Goal: Transaction & Acquisition: Book appointment/travel/reservation

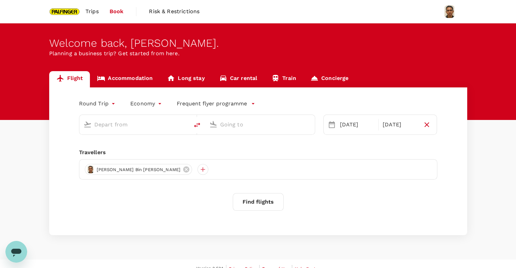
type input "Singapore Changi (SIN)"
type input "Bengaluru Intl (BLR)"
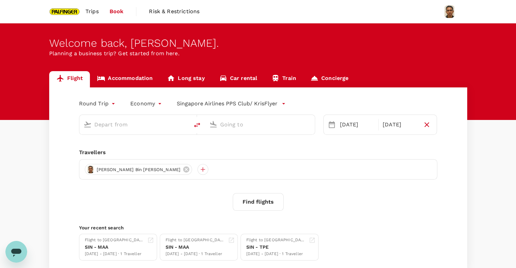
type input "Singapore Changi (SIN)"
type input "Bengaluru Intl (BLR)"
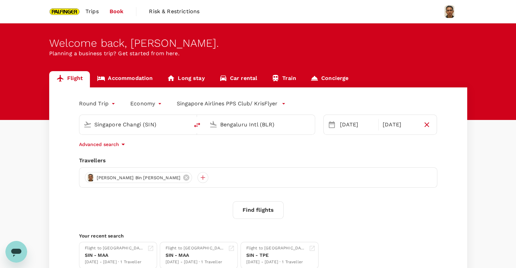
click at [243, 126] on input "Bengaluru Intl (BLR)" at bounding box center [260, 124] width 80 height 11
click at [207, 254] on div "SIN - MAA" at bounding box center [196, 255] width 60 height 7
click at [94, 11] on span "Trips" at bounding box center [91, 11] width 13 height 8
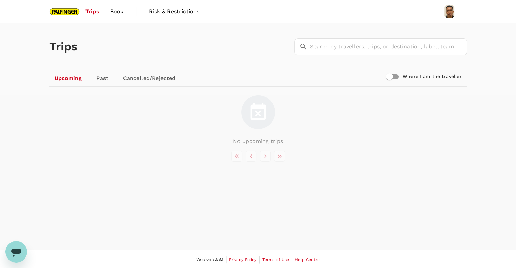
click at [100, 80] on link "Past" at bounding box center [102, 78] width 31 height 16
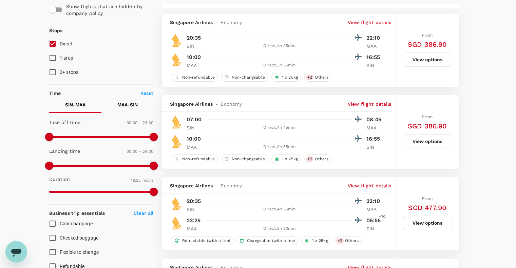
scroll to position [45, 0]
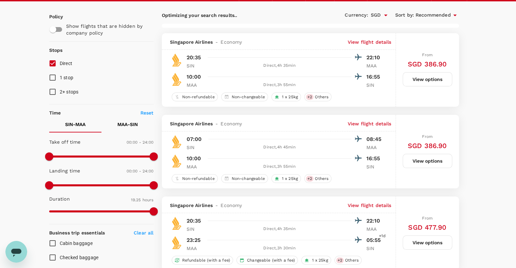
click at [118, 125] on p "MAA - SIN" at bounding box center [127, 124] width 20 height 7
type input "1955"
checkbox input "false"
checkbox input "true"
type input "1230"
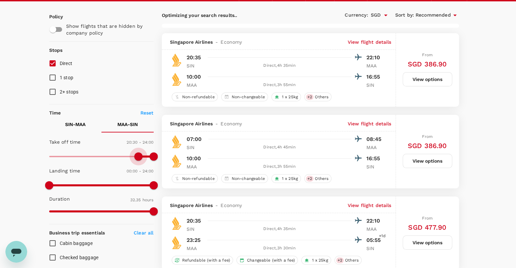
drag, startPoint x: 52, startPoint y: 158, endPoint x: 138, endPoint y: 154, distance: 86.9
click at [138, 154] on span at bounding box center [138, 157] width 8 height 8
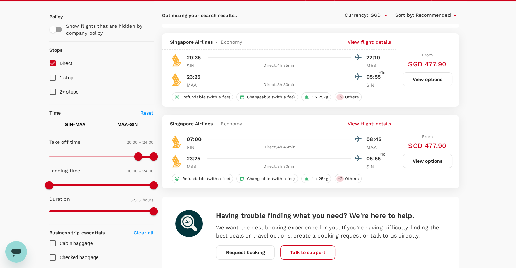
click at [53, 63] on input "Direct" at bounding box center [52, 63] width 14 height 14
checkbox input "true"
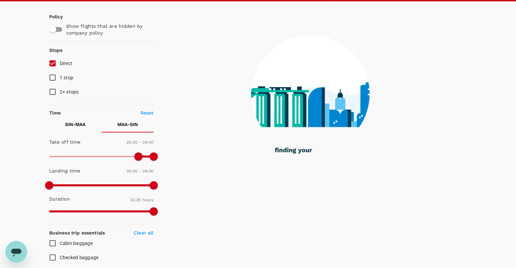
checkbox input "false"
checkbox input "true"
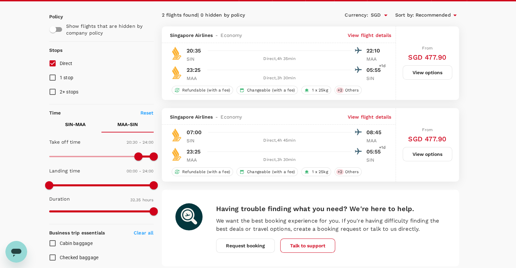
scroll to position [0, 0]
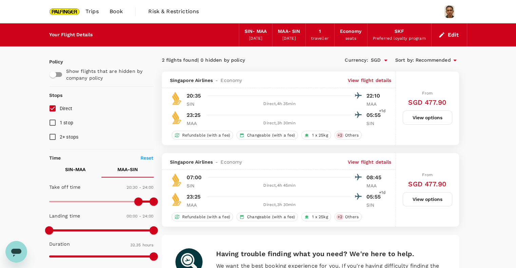
click at [317, 57] on div "Currency : SGD Sort by : Recommended" at bounding box center [384, 61] width 149 height 12
click at [453, 37] on button "Edit" at bounding box center [449, 35] width 24 height 11
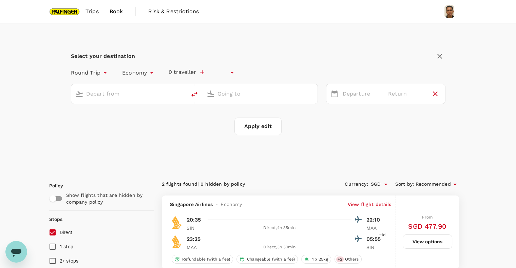
type input "undefined, undefined (any)"
type input "Singapore Changi (SIN)"
type input "Chennai Intl (MAA)"
click at [393, 95] on div "29 Nov" at bounding box center [406, 94] width 43 height 13
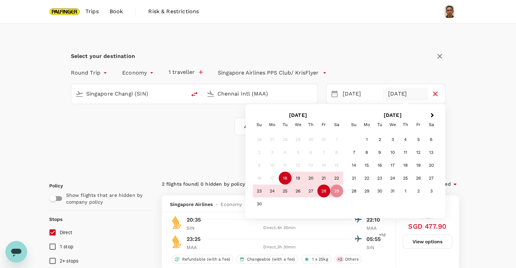
click at [326, 194] on div "28" at bounding box center [323, 191] width 13 height 13
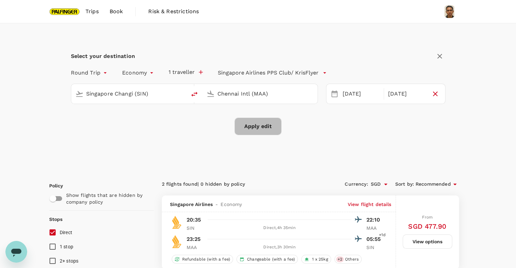
click at [264, 130] on button "Apply edit" at bounding box center [257, 127] width 47 height 18
checkbox input "false"
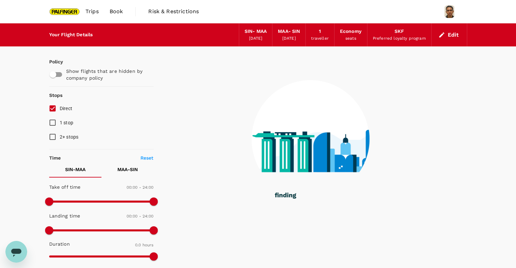
type input "1165"
checkbox input "true"
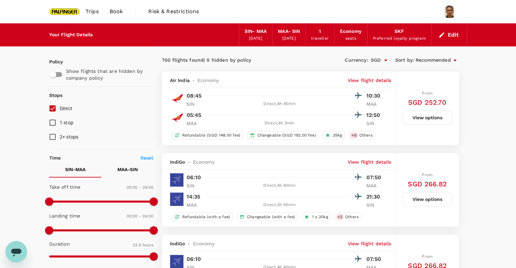
type input "1985"
checkbox input "false"
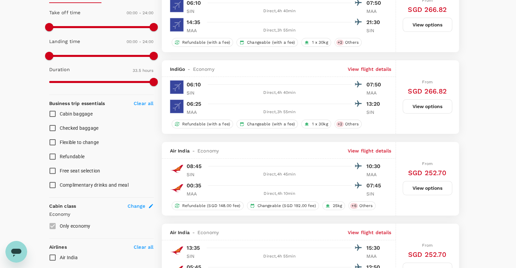
scroll to position [362, 0]
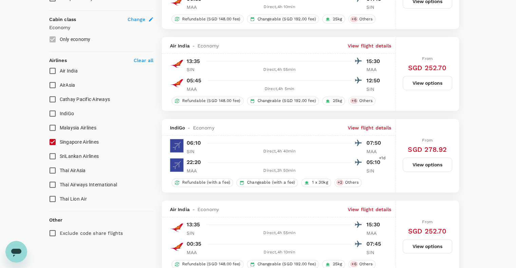
click at [51, 146] on input "Singapore Airlines" at bounding box center [52, 142] width 14 height 14
checkbox input "true"
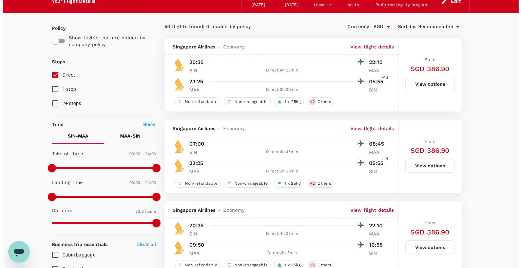
scroll to position [45, 0]
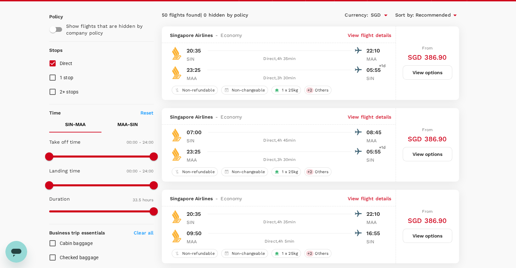
click at [377, 119] on p "View flight details" at bounding box center [370, 117] width 44 height 7
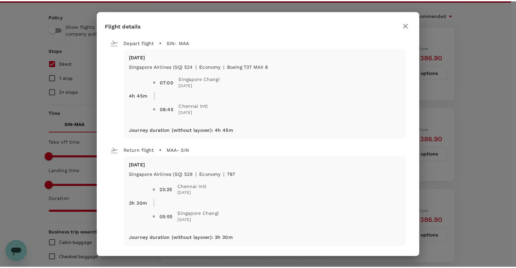
scroll to position [3, 0]
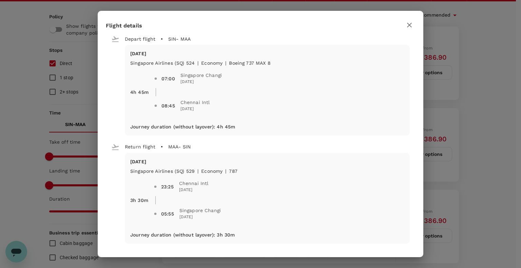
click at [408, 26] on icon "button" at bounding box center [409, 25] width 8 height 8
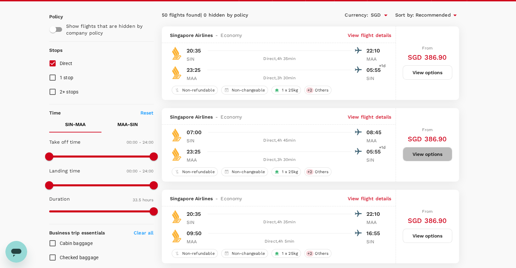
click at [430, 157] on button "View options" at bounding box center [428, 154] width 50 height 14
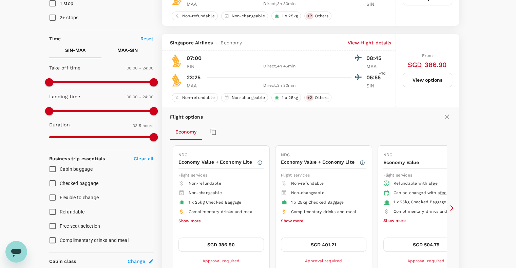
scroll to position [153, 0]
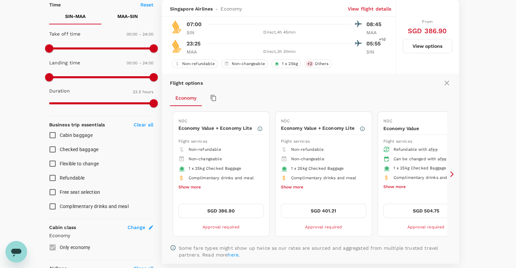
click at [225, 208] on button "SGD 386.90" at bounding box center [220, 211] width 85 height 14
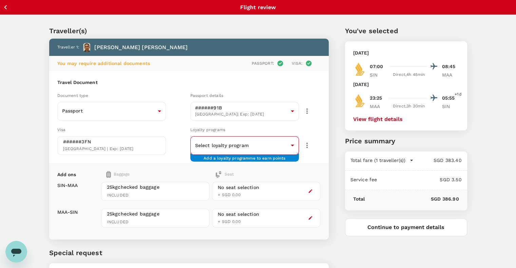
click at [289, 143] on body "Back to flight results Flight review Traveller(s) Traveller 1 : Muhammad Fauzi …" at bounding box center [258, 163] width 516 height 327
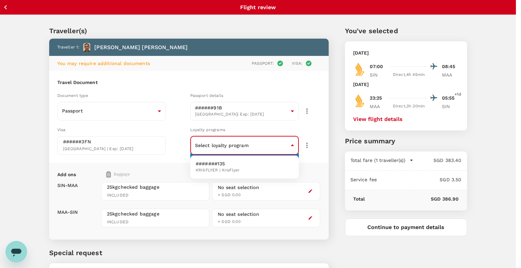
click at [225, 169] on span "KRISFLYER | KrisFlyer" at bounding box center [218, 170] width 44 height 7
type input "09019c8d-07ed-426b-9ecb-fb38a97fa2d4"
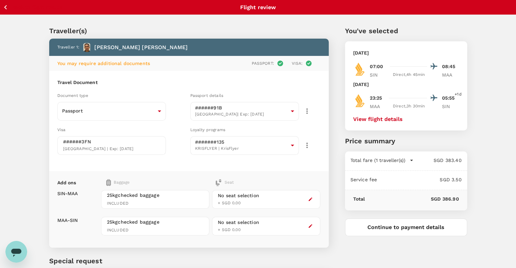
click at [31, 120] on div "Traveller(s) Traveller 1 : Muhammad Fauzi Bin Ali Akbar You may require additio…" at bounding box center [258, 166] width 516 height 302
click at [122, 147] on span "India | Exp: 12 Dec 2024" at bounding box center [98, 149] width 71 height 5
click at [142, 145] on div "######3FN India | Exp: 12 Dec 2024" at bounding box center [111, 145] width 97 height 14
click at [141, 145] on div "######3FN India | Exp: 12 Dec 2024" at bounding box center [111, 145] width 97 height 14
drag, startPoint x: 90, startPoint y: 146, endPoint x: 85, endPoint y: 152, distance: 8.1
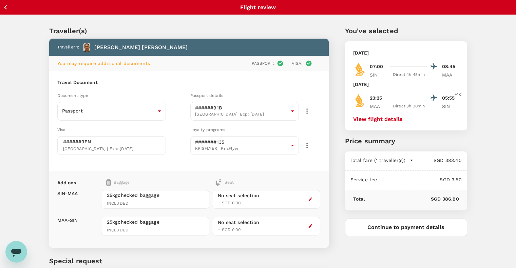
click at [90, 145] on p "######3FN" at bounding box center [77, 141] width 28 height 7
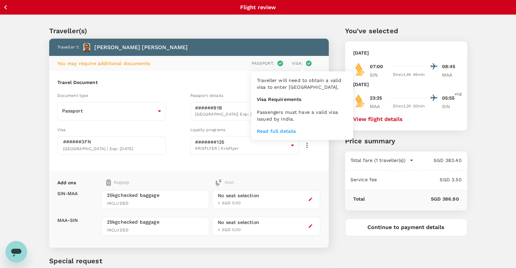
click at [309, 61] on icon at bounding box center [309, 64] width 6 height 6
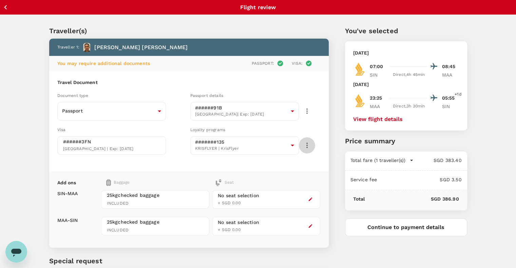
click at [309, 149] on button "button" at bounding box center [307, 145] width 16 height 16
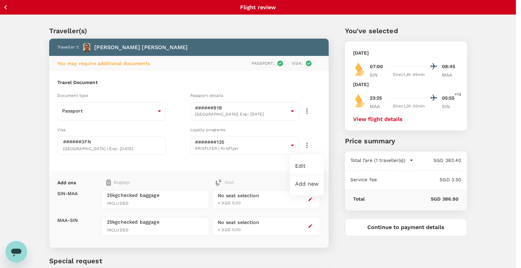
click at [309, 145] on div at bounding box center [260, 134] width 521 height 268
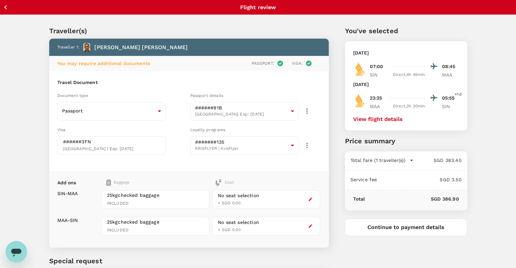
click at [31, 137] on div "Traveller(s) Traveller 1 : Muhammad Fauzi Bin Ali Akbar You may require additio…" at bounding box center [258, 166] width 516 height 302
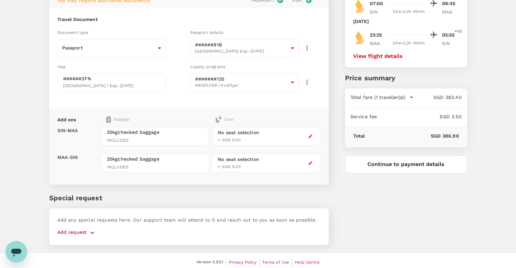
scroll to position [65, 0]
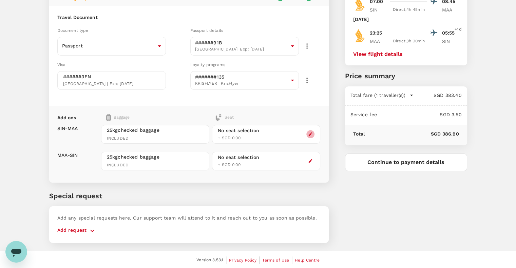
click at [308, 132] on icon "button" at bounding box center [310, 134] width 5 height 5
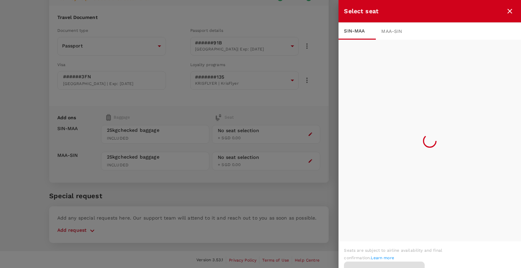
click at [511, 8] on icon "close" at bounding box center [510, 11] width 8 height 8
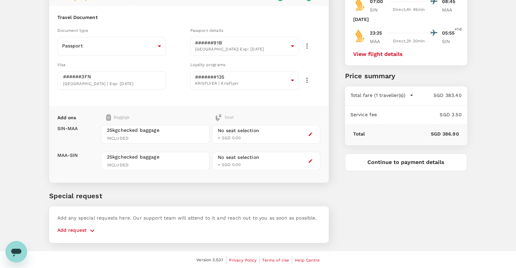
scroll to position [0, 0]
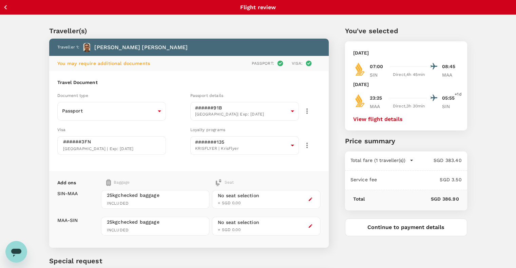
click at [3, 5] on icon "button" at bounding box center [5, 7] width 8 height 8
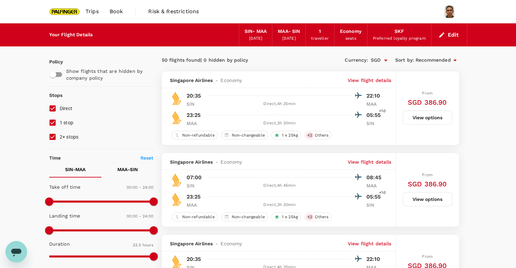
click at [370, 161] on p "View flight details" at bounding box center [370, 162] width 44 height 7
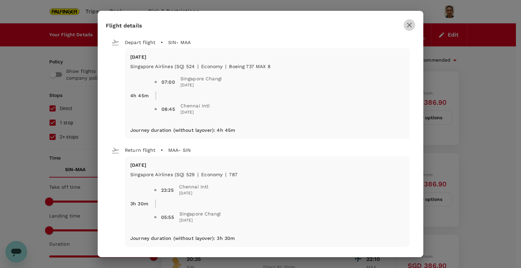
click at [407, 25] on icon "button" at bounding box center [409, 25] width 8 height 8
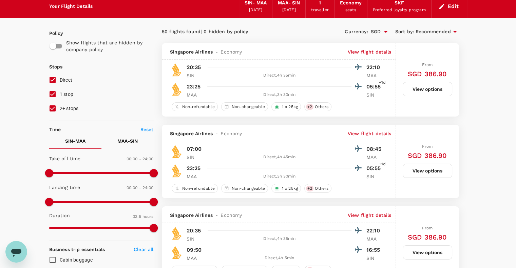
scroll to position [45, 0]
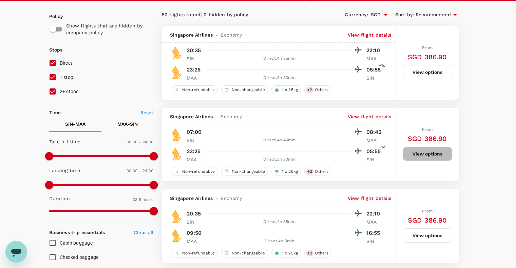
click at [427, 155] on button "View options" at bounding box center [428, 154] width 50 height 14
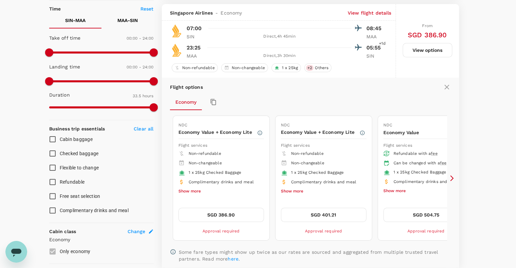
scroll to position [153, 0]
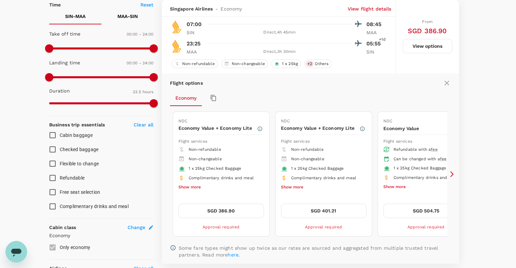
click at [241, 211] on button "SGD 386.90" at bounding box center [220, 211] width 85 height 14
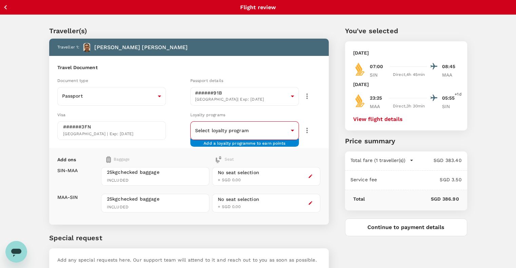
click at [281, 131] on body "Back to flight results Flight review Traveller(s) Traveller 1 : Muhammad Fauzi …" at bounding box center [258, 156] width 516 height 312
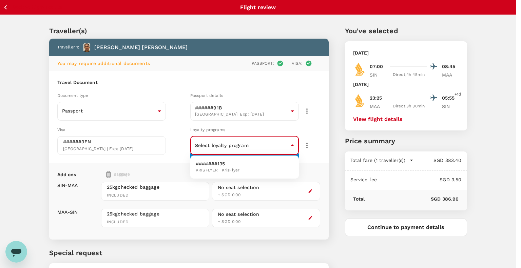
click at [226, 171] on span "KRISFLYER | KrisFlyer" at bounding box center [218, 170] width 44 height 7
type input "09019c8d-07ed-426b-9ecb-fb38a97fa2d4"
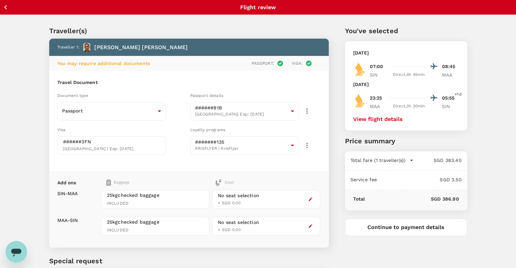
click at [5, 99] on div "Traveller(s) Traveller 1 : Muhammad Fauzi Bin Ali Akbar You may require additio…" at bounding box center [258, 166] width 516 height 302
click at [7, 8] on icon "button" at bounding box center [5, 7] width 8 height 8
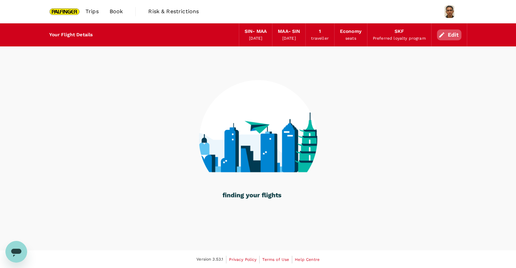
click at [453, 35] on button "Edit" at bounding box center [449, 35] width 24 height 11
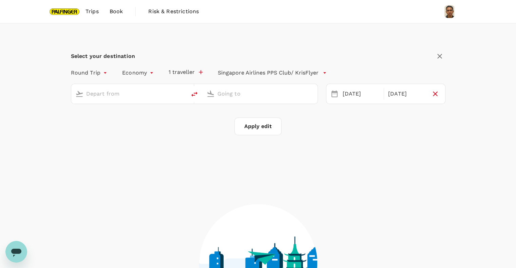
type input "Singapore Changi (SIN)"
type input "Chennai Intl (MAA)"
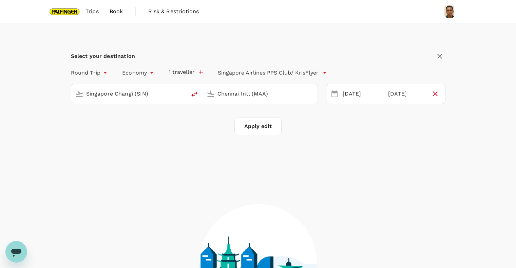
drag, startPoint x: 350, startPoint y: 96, endPoint x: 342, endPoint y: 100, distance: 9.1
click at [350, 95] on div "18 Nov" at bounding box center [361, 94] width 43 height 13
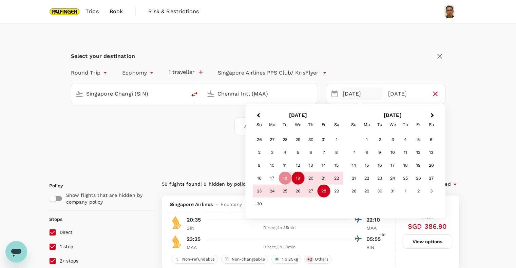
click at [298, 178] on div "19" at bounding box center [297, 178] width 13 height 13
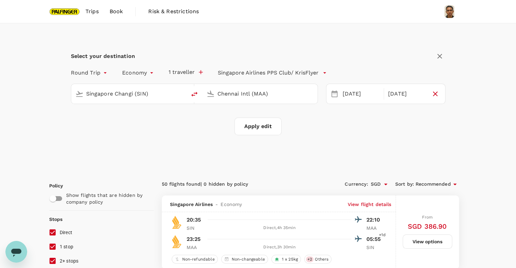
click at [263, 130] on button "Apply edit" at bounding box center [257, 127] width 47 height 18
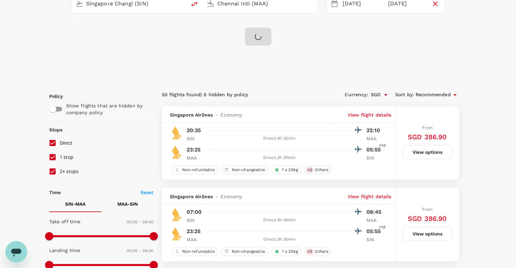
scroll to position [91, 0]
checkbox input "false"
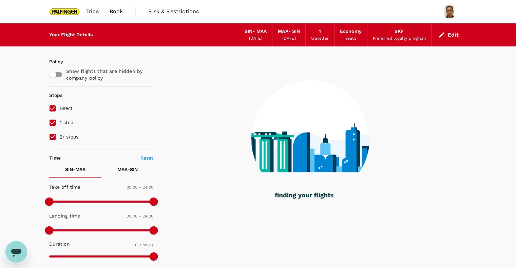
click at [54, 124] on input "1 stop" at bounding box center [52, 123] width 14 height 14
checkbox input "false"
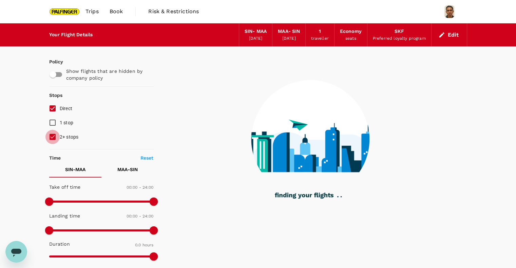
click at [53, 135] on input "2+ stops" at bounding box center [52, 137] width 14 height 14
checkbox input "false"
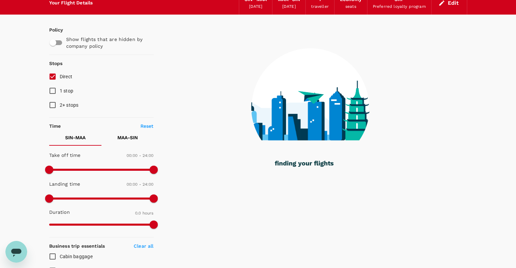
scroll to position [45, 0]
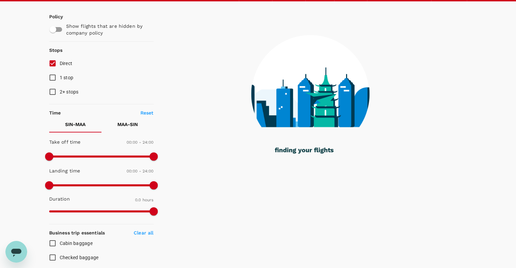
click at [52, 64] on input "Direct" at bounding box center [52, 63] width 14 height 14
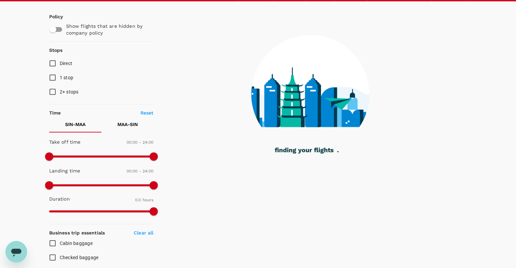
click at [52, 64] on input "Direct" at bounding box center [52, 63] width 14 height 14
checkbox input "true"
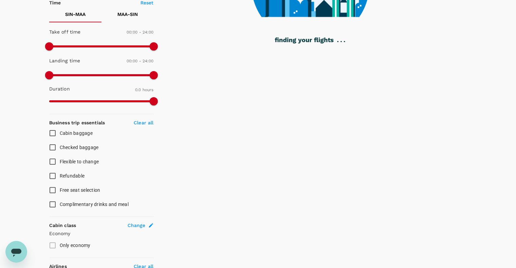
scroll to position [219, 0]
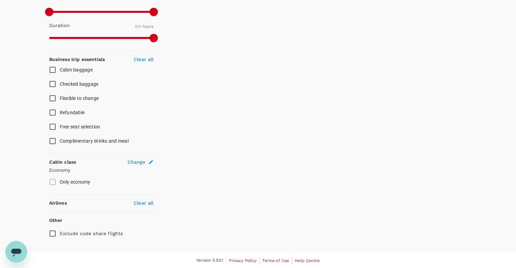
click at [53, 86] on input "Checked baggage" at bounding box center [52, 84] width 14 height 14
checkbox input "true"
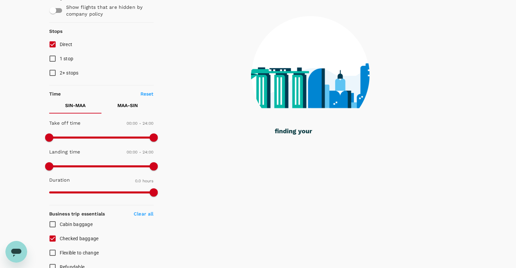
scroll to position [0, 0]
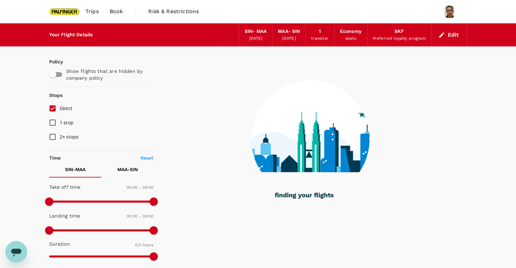
type input "1125"
checkbox input "true"
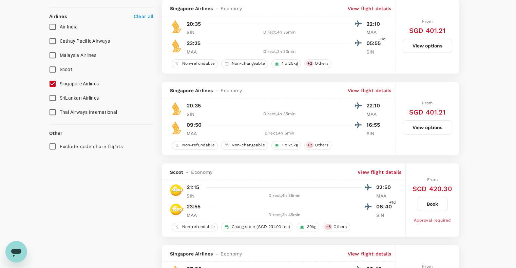
scroll to position [407, 0]
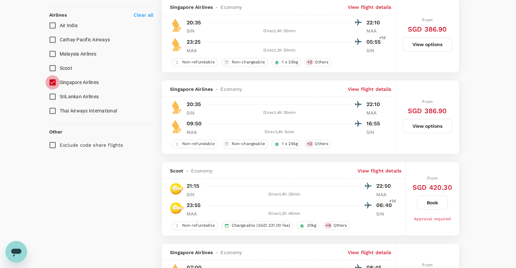
click at [51, 83] on input "Singapore Airlines" at bounding box center [52, 82] width 14 height 14
click at [51, 82] on input "Singapore Airlines" at bounding box center [52, 82] width 14 height 14
checkbox input "true"
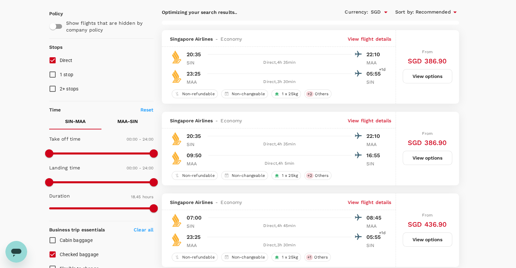
scroll to position [90, 0]
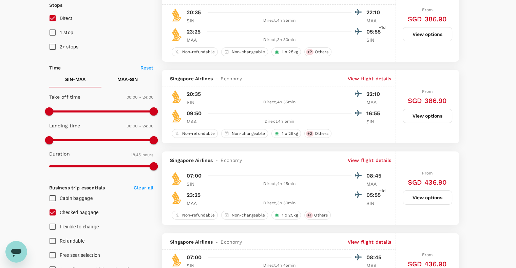
click at [440, 200] on button "View options" at bounding box center [428, 198] width 50 height 14
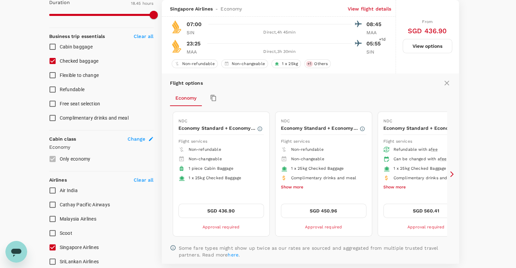
scroll to position [242, 0]
click at [225, 207] on button "SGD 436.90" at bounding box center [220, 211] width 85 height 14
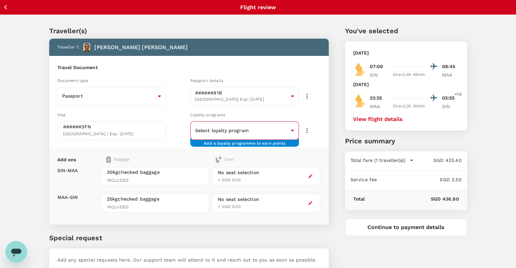
click at [274, 127] on body "Back to flight results Flight review Traveller(s) Traveller 1 : Muhammad Fauzi …" at bounding box center [258, 156] width 516 height 312
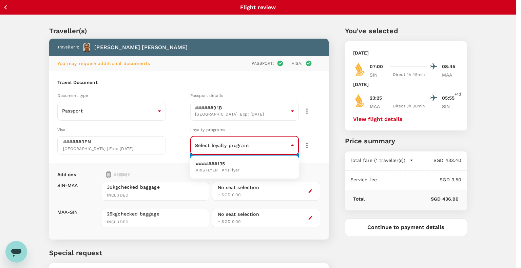
click at [229, 170] on span "KRISFLYER | KrisFlyer" at bounding box center [218, 170] width 44 height 7
type input "09019c8d-07ed-426b-9ecb-fb38a97fa2d4"
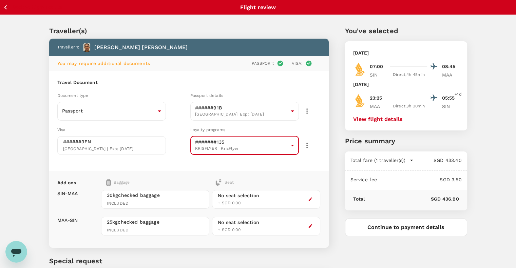
click at [12, 96] on div "Traveller(s) Traveller 1 : Muhammad Fauzi Bin Ali Akbar You may require additio…" at bounding box center [258, 166] width 516 height 302
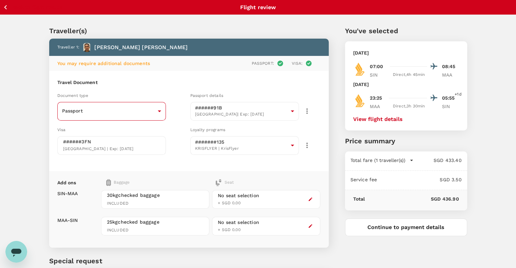
click at [151, 109] on body "Back to flight results Flight review Traveller(s) Traveller 1 : Muhammad Fauzi …" at bounding box center [258, 167] width 516 height 335
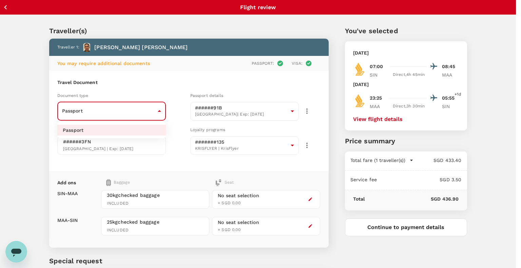
click at [156, 109] on div at bounding box center [260, 134] width 521 height 268
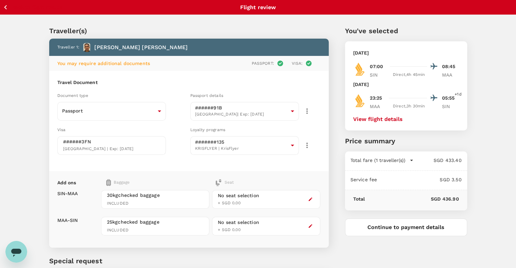
click at [32, 99] on div "Traveller(s) Traveller 1 : Muhammad Fauzi Bin Ali Akbar You may require additio…" at bounding box center [258, 166] width 516 height 302
click at [404, 69] on div at bounding box center [412, 67] width 51 height 10
click at [391, 226] on button "Continue to payment details" at bounding box center [406, 228] width 122 height 18
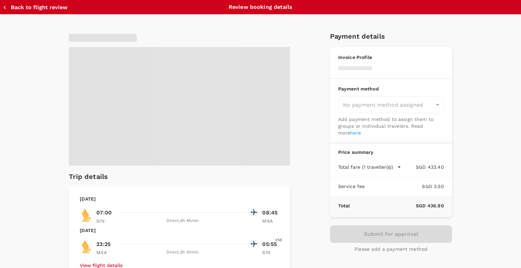
type input "9be03565-66ee-4886-9f8c-c8015ed65526"
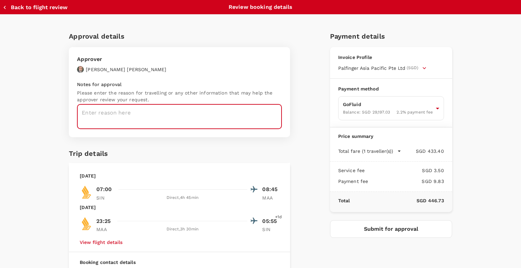
click at [114, 116] on textarea at bounding box center [179, 116] width 205 height 25
type textarea "T"
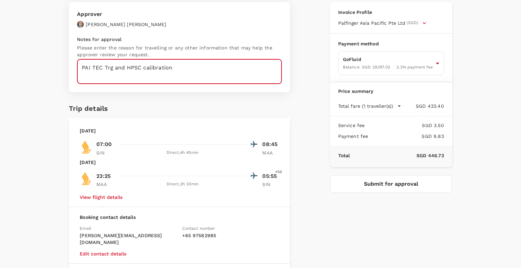
type textarea "PAI TEC Trg and HPSC calibration"
click at [368, 186] on button "Submit for approval" at bounding box center [391, 184] width 122 height 18
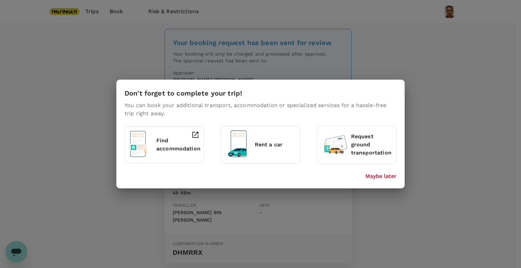
click at [381, 176] on p "Maybe later" at bounding box center [380, 176] width 31 height 8
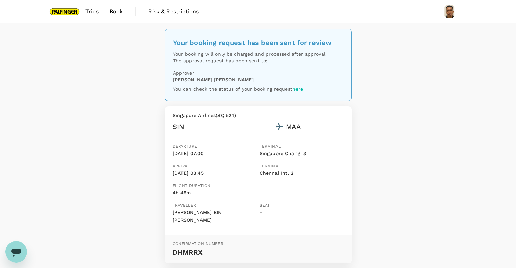
click at [91, 111] on div "Your booking request has been sent for review Your booking will only be charged…" at bounding box center [258, 247] width 516 height 448
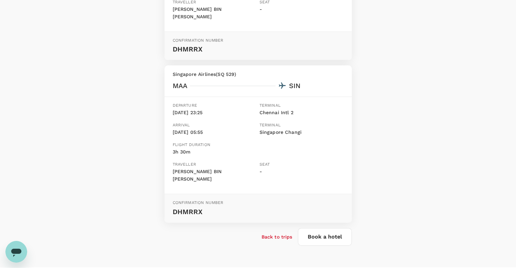
scroll to position [205, 0]
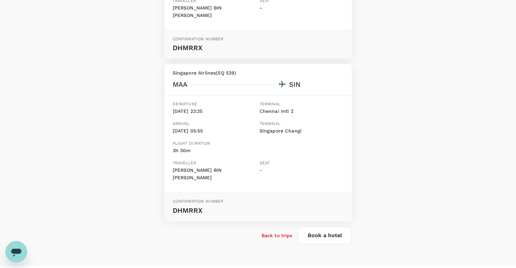
click at [281, 232] on p "Back to trips" at bounding box center [277, 235] width 31 height 7
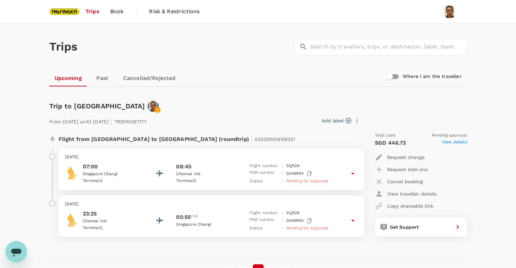
click at [120, 15] on span "Book" at bounding box center [117, 11] width 14 height 8
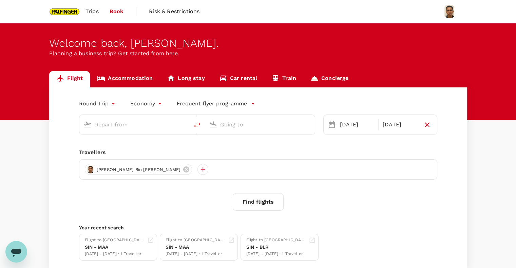
type input "Singapore Changi (SIN)"
type input "Chennai Intl (MAA)"
type input "Singapore Changi (SIN)"
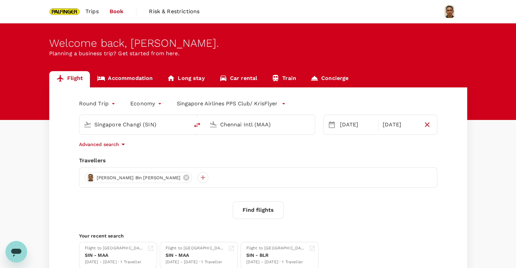
click at [247, 124] on input "Chennai Intl (MAA)" at bounding box center [260, 124] width 80 height 11
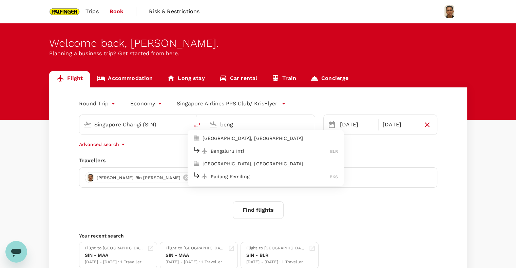
click at [239, 152] on p "Bengaluru Intl" at bounding box center [271, 151] width 120 height 7
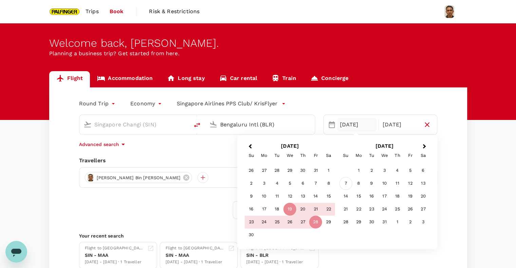
type input "Bengaluru Intl (BLR)"
click at [344, 182] on div "7" at bounding box center [345, 183] width 13 height 13
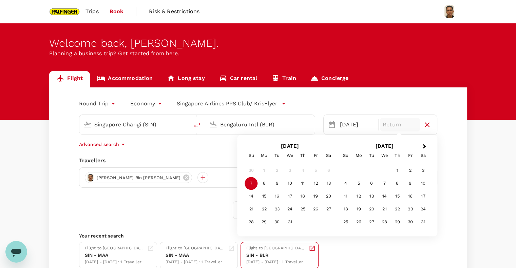
click at [268, 260] on div "07 Dec - 12 Dec · 1 Traveller" at bounding box center [276, 262] width 60 height 7
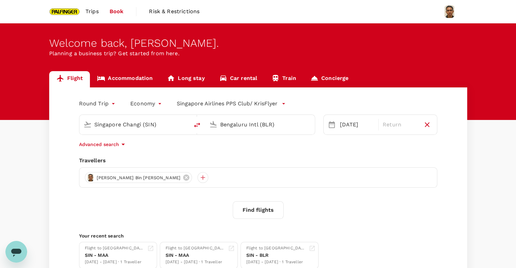
click at [138, 76] on link "Accommodation" at bounding box center [125, 79] width 70 height 16
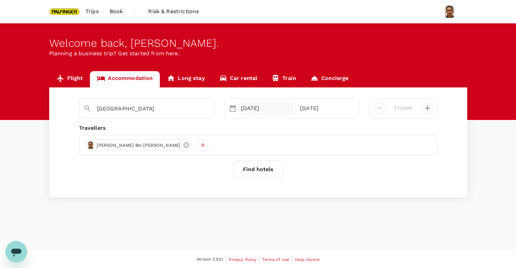
click at [251, 111] on div "19 Nov" at bounding box center [266, 109] width 56 height 14
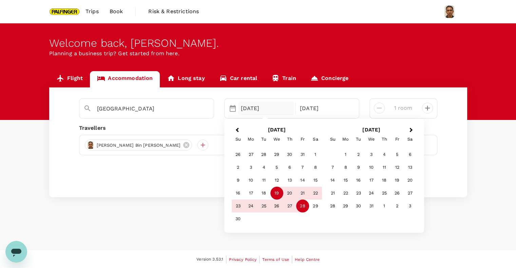
click at [377, 70] on div "Welcome back , Muhammad Fauzi . Planning a business trip? Get started from here." at bounding box center [258, 71] width 516 height 97
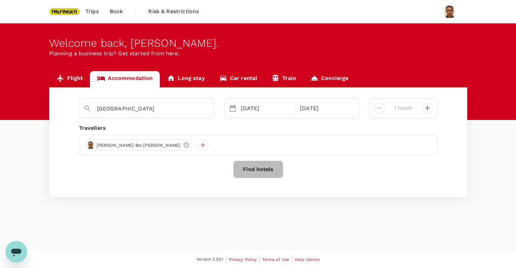
click at [256, 173] on button "Find hotels" at bounding box center [258, 170] width 50 height 18
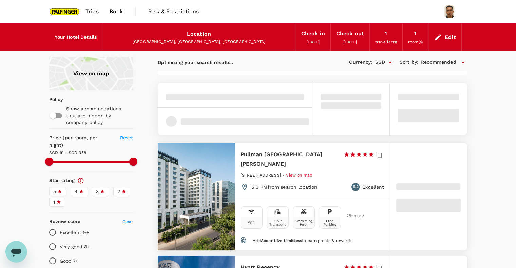
type input "357.91"
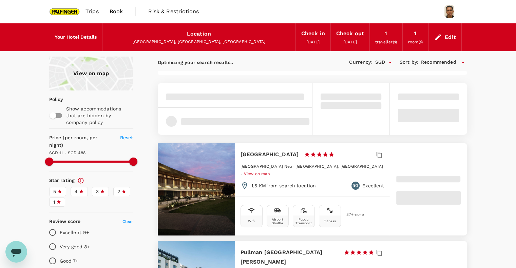
type input "10.91"
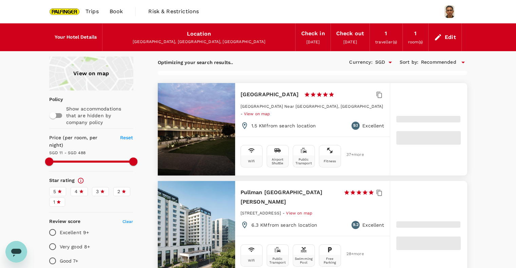
type input "486.98"
type input "8.98"
type input "486.88"
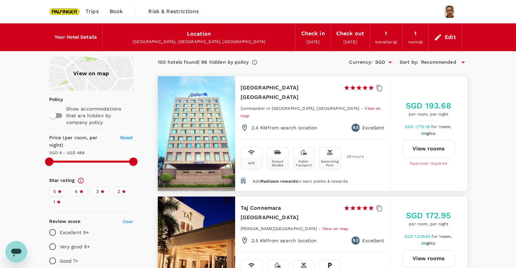
type input "5.88"
click at [109, 74] on div "View on map" at bounding box center [91, 74] width 84 height 34
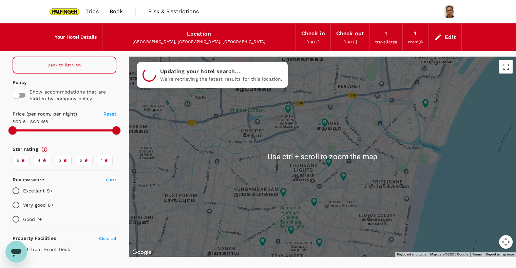
scroll to position [27, 0]
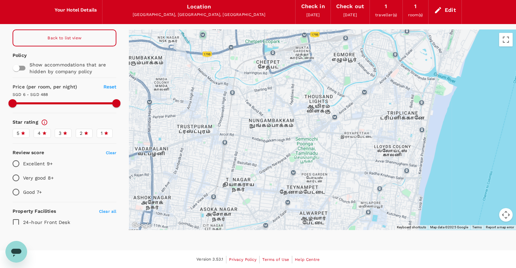
drag, startPoint x: 297, startPoint y: 165, endPoint x: 357, endPoint y: 139, distance: 65.0
click at [357, 139] on div at bounding box center [322, 130] width 387 height 200
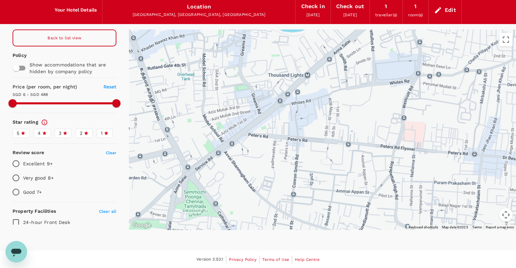
drag, startPoint x: 294, startPoint y: 116, endPoint x: 359, endPoint y: 205, distance: 110.2
click at [359, 208] on div at bounding box center [322, 130] width 387 height 200
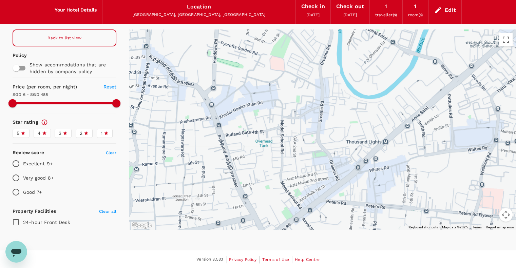
drag, startPoint x: 300, startPoint y: 105, endPoint x: 368, endPoint y: 153, distance: 82.5
click at [381, 168] on div at bounding box center [322, 130] width 387 height 200
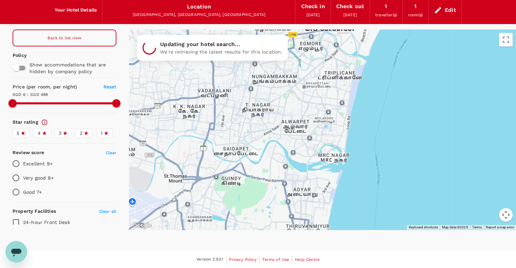
drag, startPoint x: 379, startPoint y: 152, endPoint x: 331, endPoint y: 106, distance: 66.5
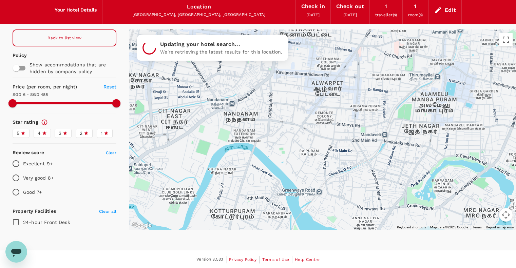
drag, startPoint x: 320, startPoint y: 146, endPoint x: 381, endPoint y: 43, distance: 119.0
click at [390, 35] on div at bounding box center [322, 130] width 387 height 200
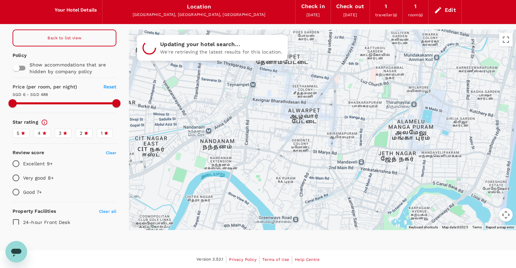
drag, startPoint x: 365, startPoint y: 129, endPoint x: 294, endPoint y: 230, distance: 123.4
click at [294, 230] on div "Your Hotel Details Location Chennai, Tamil Nadu, India Check in 19 Nov 2025 Che…" at bounding box center [258, 118] width 516 height 244
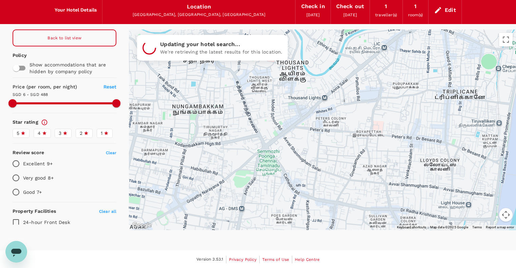
drag, startPoint x: 318, startPoint y: 62, endPoint x: 304, endPoint y: 193, distance: 131.3
click at [304, 193] on div at bounding box center [322, 130] width 387 height 200
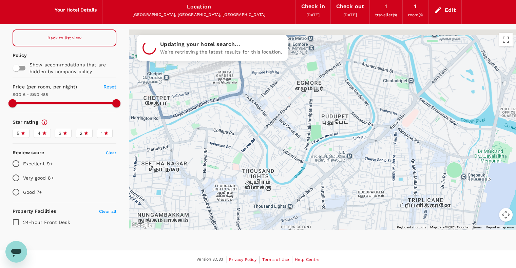
drag, startPoint x: 356, startPoint y: 99, endPoint x: 280, endPoint y: 211, distance: 136.0
click at [278, 211] on div at bounding box center [322, 130] width 387 height 200
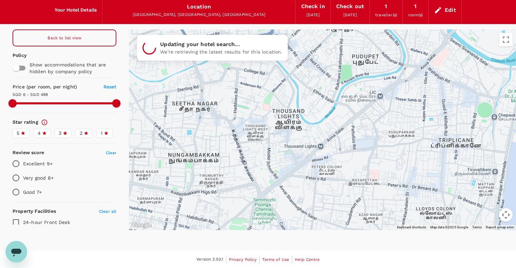
drag, startPoint x: 335, startPoint y: 96, endPoint x: 399, endPoint y: 34, distance: 89.7
click at [401, 32] on div at bounding box center [322, 130] width 387 height 200
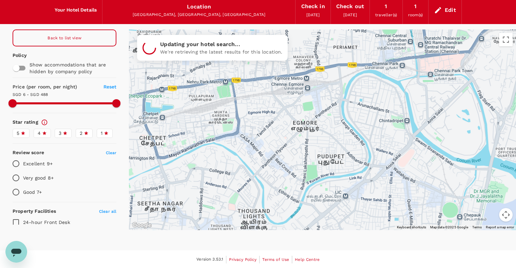
drag, startPoint x: 370, startPoint y: 169, endPoint x: 337, endPoint y: 284, distance: 119.5
click at [337, 268] on html "Trips Book Risk & Restrictions Your Hotel Details Location Chennai, Tamil Nadu,…" at bounding box center [258, 121] width 516 height 296
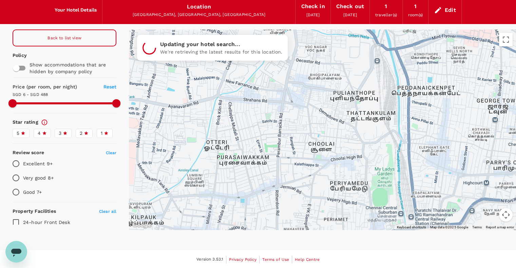
drag, startPoint x: 334, startPoint y: 81, endPoint x: 326, endPoint y: 234, distance: 152.9
click at [326, 234] on div "Your Hotel Details Location Chennai, Tamil Nadu, India Check in 19 Nov 2025 Che…" at bounding box center [258, 118] width 516 height 244
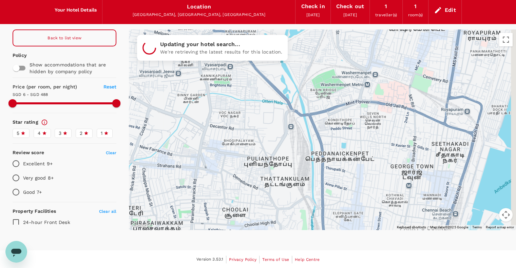
drag, startPoint x: 332, startPoint y: 95, endPoint x: 250, endPoint y: 157, distance: 103.5
click at [250, 157] on div at bounding box center [322, 130] width 387 height 200
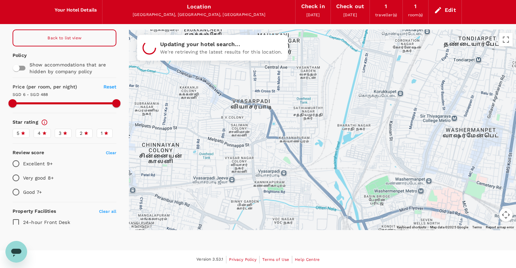
drag, startPoint x: 312, startPoint y: 123, endPoint x: 333, endPoint y: 179, distance: 59.2
click at [360, 220] on div at bounding box center [322, 130] width 387 height 200
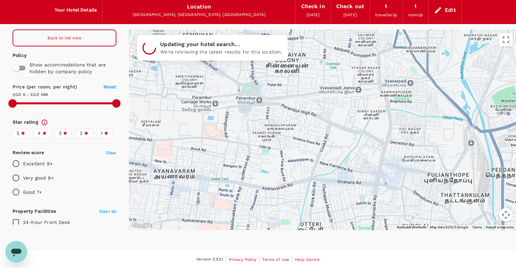
drag, startPoint x: 264, startPoint y: 142, endPoint x: 401, endPoint y: 61, distance: 160.2
click at [401, 61] on div at bounding box center [322, 130] width 387 height 200
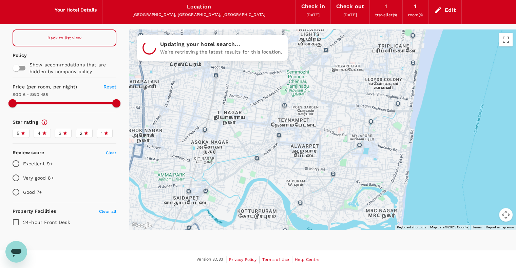
drag, startPoint x: 353, startPoint y: 172, endPoint x: 319, endPoint y: 159, distance: 36.1
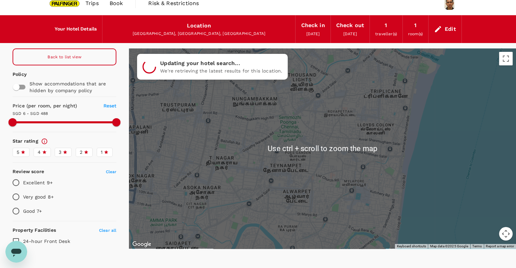
scroll to position [0, 0]
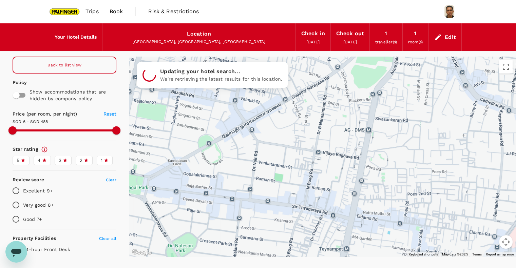
drag, startPoint x: 395, startPoint y: 152, endPoint x: 446, endPoint y: 91, distance: 80.2
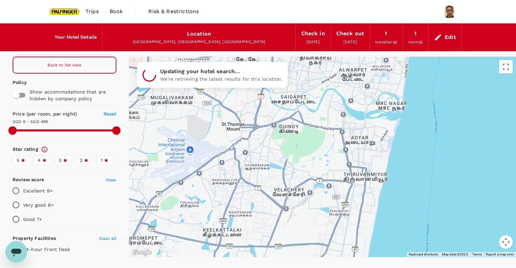
drag, startPoint x: 429, startPoint y: 155, endPoint x: 355, endPoint y: 94, distance: 96.1
click at [350, 80] on div at bounding box center [322, 157] width 387 height 200
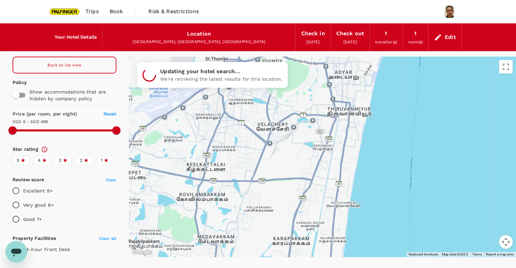
drag, startPoint x: 350, startPoint y: 184, endPoint x: 333, endPoint y: 121, distance: 64.3
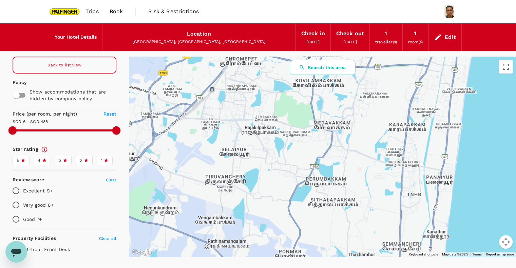
drag, startPoint x: 354, startPoint y: 201, endPoint x: 381, endPoint y: 105, distance: 99.7
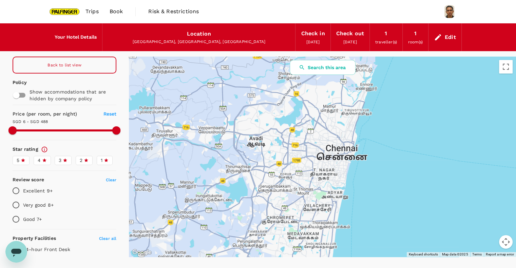
drag, startPoint x: 384, startPoint y: 119, endPoint x: 320, endPoint y: 219, distance: 118.5
click at [320, 219] on div at bounding box center [322, 157] width 387 height 200
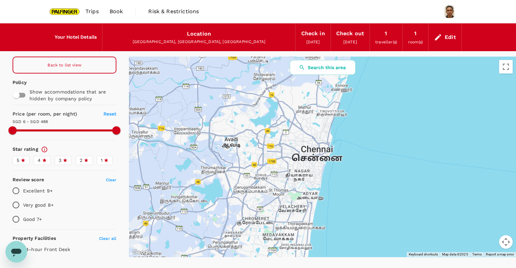
drag, startPoint x: 320, startPoint y: 153, endPoint x: 301, endPoint y: 103, distance: 54.2
click at [295, 151] on div at bounding box center [322, 157] width 387 height 200
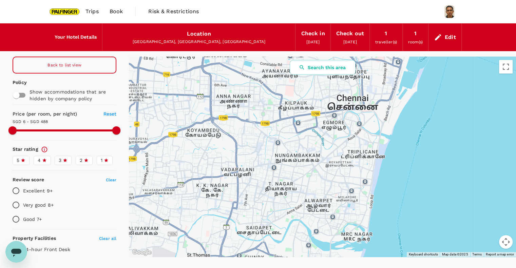
drag, startPoint x: 314, startPoint y: 156, endPoint x: 295, endPoint y: 148, distance: 20.1
click at [295, 148] on div at bounding box center [322, 157] width 387 height 200
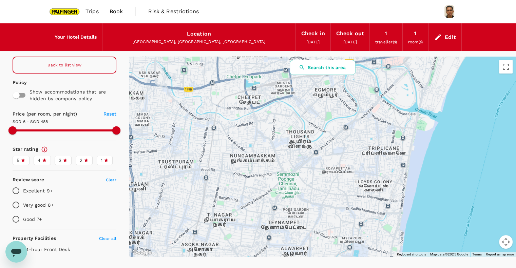
drag, startPoint x: 307, startPoint y: 167, endPoint x: 287, endPoint y: 159, distance: 20.9
click at [287, 159] on div at bounding box center [322, 157] width 387 height 200
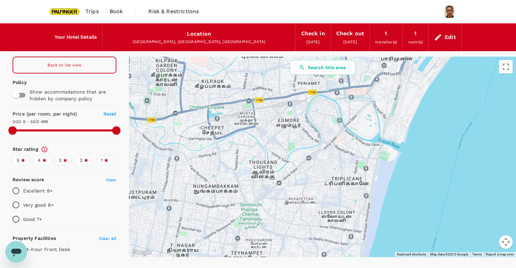
drag, startPoint x: 299, startPoint y: 150, endPoint x: 261, endPoint y: 180, distance: 48.0
click at [261, 180] on div at bounding box center [322, 157] width 387 height 200
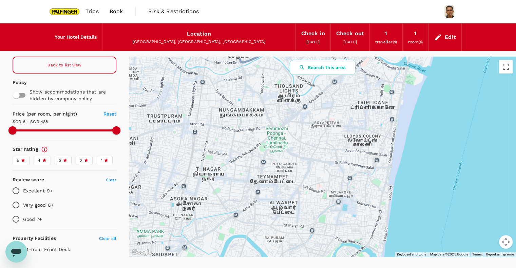
drag, startPoint x: 302, startPoint y: 170, endPoint x: 327, endPoint y: 93, distance: 81.1
click at [327, 93] on div at bounding box center [322, 157] width 387 height 200
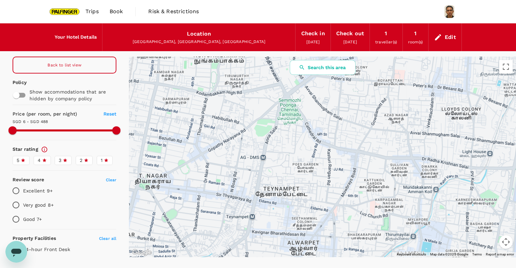
drag, startPoint x: 311, startPoint y: 116, endPoint x: 330, endPoint y: 104, distance: 22.4
click at [331, 81] on div at bounding box center [322, 157] width 387 height 200
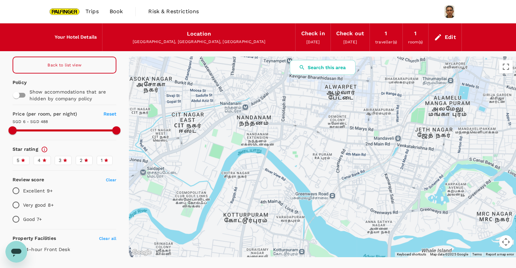
drag, startPoint x: 339, startPoint y: 233, endPoint x: 373, endPoint y: 98, distance: 139.9
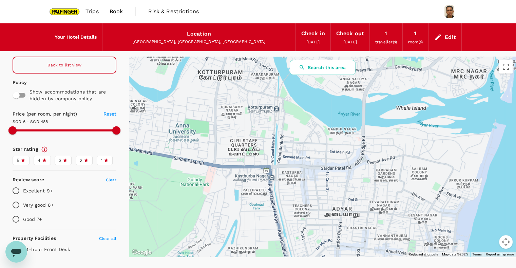
drag, startPoint x: 332, startPoint y: 193, endPoint x: 310, endPoint y: 48, distance: 146.3
click at [310, 48] on div "Your Hotel Details Location Chennai, Tamil Nadu, India Check in 19 Nov 2025 Che…" at bounding box center [258, 145] width 516 height 244
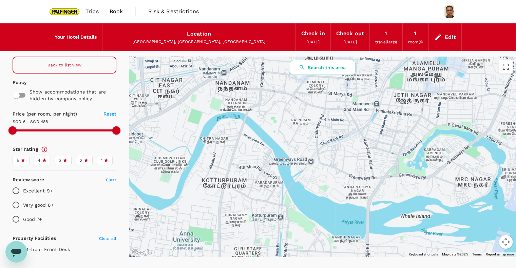
drag, startPoint x: 267, startPoint y: 146, endPoint x: 298, endPoint y: 284, distance: 141.5
click at [298, 268] on html "Trips Book Risk & Restrictions Your Hotel Details Location Chennai, Tamil Nadu,…" at bounding box center [258, 148] width 516 height 296
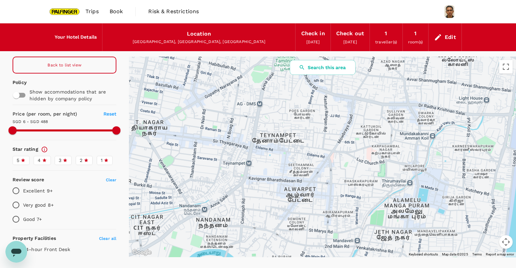
drag, startPoint x: 328, startPoint y: 120, endPoint x: 261, endPoint y: 203, distance: 106.8
click at [261, 203] on div at bounding box center [322, 157] width 387 height 200
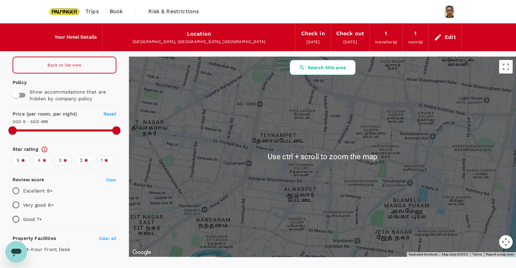
scroll to position [27, 0]
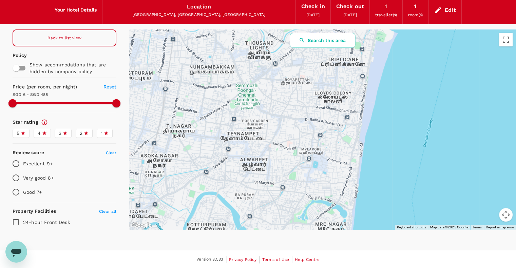
drag, startPoint x: 362, startPoint y: 120, endPoint x: 285, endPoint y: 139, distance: 79.6
click at [285, 139] on div at bounding box center [322, 130] width 387 height 200
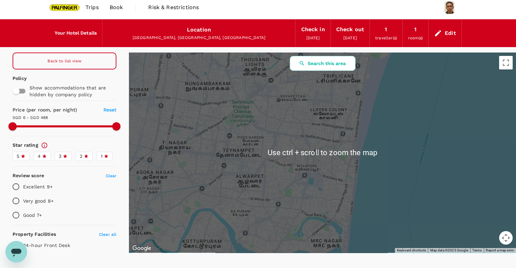
scroll to position [0, 0]
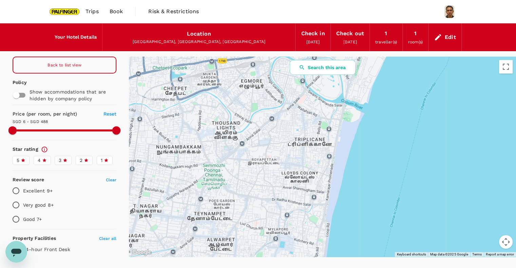
drag, startPoint x: 289, startPoint y: 105, endPoint x: 266, endPoint y: 169, distance: 68.2
click at [266, 169] on div at bounding box center [322, 157] width 387 height 200
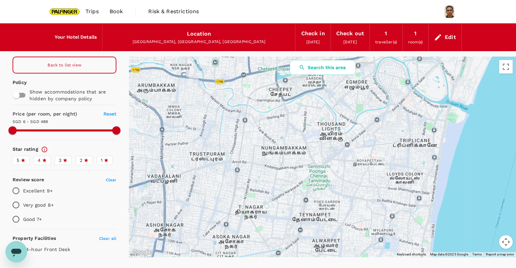
drag, startPoint x: 214, startPoint y: 131, endPoint x: 316, endPoint y: 127, distance: 101.8
click at [316, 127] on div at bounding box center [322, 157] width 387 height 200
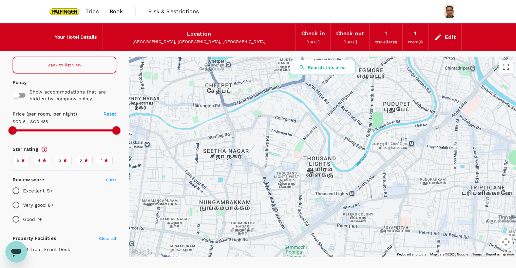
drag, startPoint x: 314, startPoint y: 129, endPoint x: 313, endPoint y: 145, distance: 16.0
click at [312, 145] on div at bounding box center [322, 157] width 387 height 200
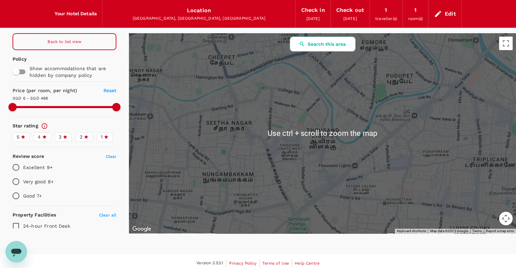
scroll to position [27, 0]
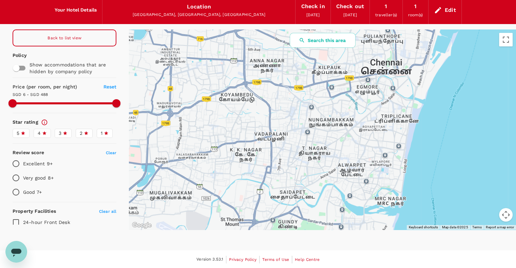
drag, startPoint x: 300, startPoint y: 128, endPoint x: 335, endPoint y: 121, distance: 36.2
click at [336, 116] on div at bounding box center [322, 130] width 387 height 200
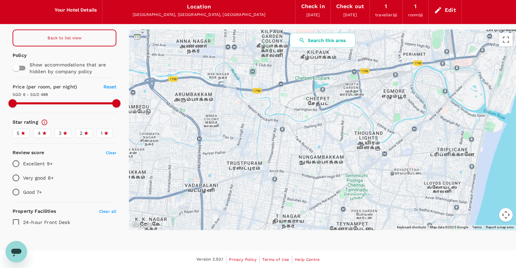
drag, startPoint x: 365, startPoint y: 115, endPoint x: 305, endPoint y: 210, distance: 112.5
click at [305, 210] on div at bounding box center [322, 130] width 387 height 200
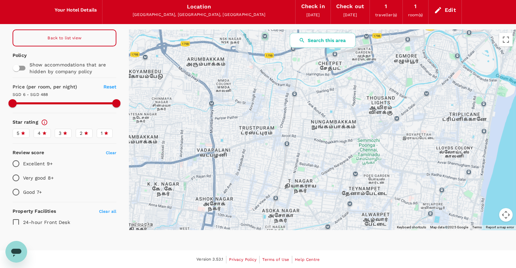
drag, startPoint x: 312, startPoint y: 177, endPoint x: 323, endPoint y: 139, distance: 39.8
click at [323, 139] on div at bounding box center [322, 130] width 387 height 200
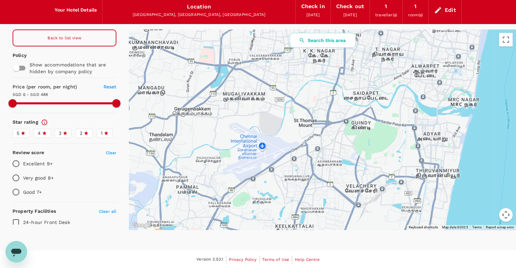
drag, startPoint x: 289, startPoint y: 123, endPoint x: 365, endPoint y: 33, distance: 118.2
click at [365, 33] on div at bounding box center [322, 130] width 387 height 200
click at [327, 38] on button "Search this area" at bounding box center [323, 40] width 66 height 15
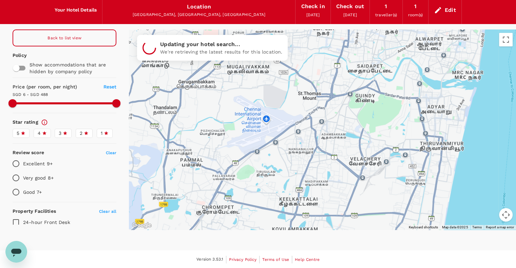
drag, startPoint x: 307, startPoint y: 163, endPoint x: 311, endPoint y: 135, distance: 28.4
click at [311, 135] on div at bounding box center [322, 130] width 387 height 200
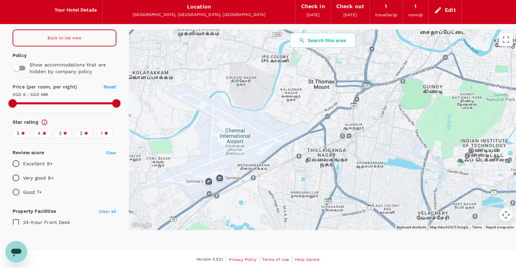
drag, startPoint x: 297, startPoint y: 139, endPoint x: 307, endPoint y: 168, distance: 31.1
click at [307, 168] on div at bounding box center [322, 130] width 387 height 200
click at [331, 38] on button "Search this area" at bounding box center [323, 40] width 66 height 15
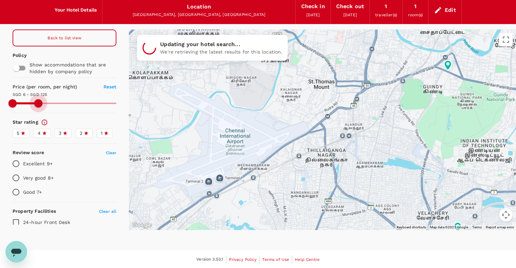
drag, startPoint x: 109, startPoint y: 101, endPoint x: 37, endPoint y: 103, distance: 71.9
click at [37, 103] on span at bounding box center [38, 103] width 8 height 8
click at [104, 133] on icon at bounding box center [106, 133] width 5 height 5
click at [0, 0] on input "1" at bounding box center [0, 0] width 0 height 0
click at [80, 132] on span "2" at bounding box center [81, 133] width 3 height 7
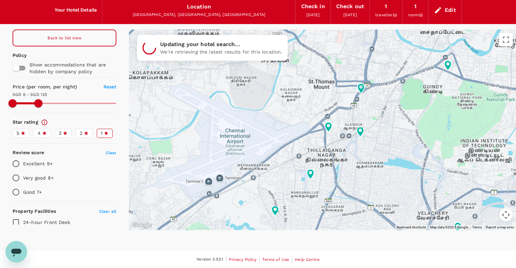
click at [0, 0] on input "2" at bounding box center [0, 0] width 0 height 0
click at [84, 131] on icon at bounding box center [86, 133] width 4 height 4
click at [0, 0] on input "2" at bounding box center [0, 0] width 0 height 0
click at [104, 133] on icon at bounding box center [106, 133] width 5 height 5
click at [0, 0] on input "1" at bounding box center [0, 0] width 0 height 0
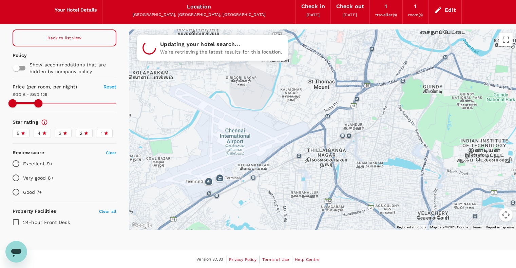
click at [60, 133] on div "3" at bounding box center [63, 133] width 9 height 7
click at [0, 0] on input "3" at bounding box center [0, 0] width 0 height 0
click at [45, 131] on icon at bounding box center [44, 133] width 4 height 4
click at [0, 0] on input "4" at bounding box center [0, 0] width 0 height 0
click at [15, 129] on label "5" at bounding box center [21, 133] width 17 height 9
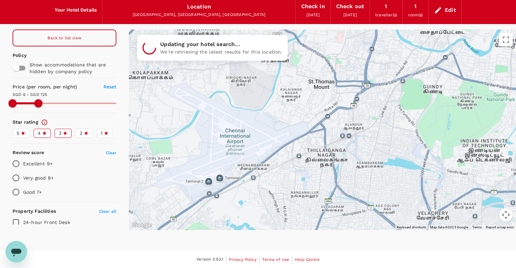
click at [0, 0] on input "5" at bounding box center [0, 0] width 0 height 0
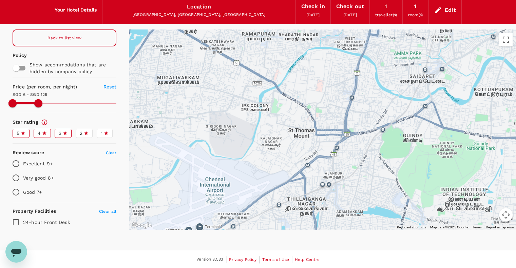
drag, startPoint x: 395, startPoint y: 89, endPoint x: 362, endPoint y: 154, distance: 73.4
click at [362, 154] on div at bounding box center [322, 130] width 387 height 200
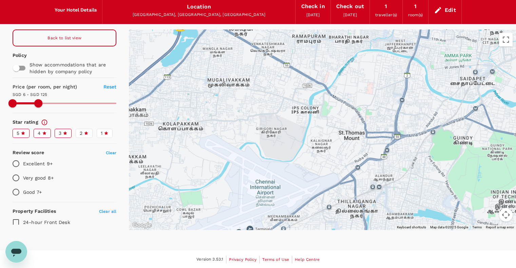
drag, startPoint x: 320, startPoint y: 138, endPoint x: 390, endPoint y: 113, distance: 74.1
click at [390, 113] on div at bounding box center [322, 130] width 387 height 200
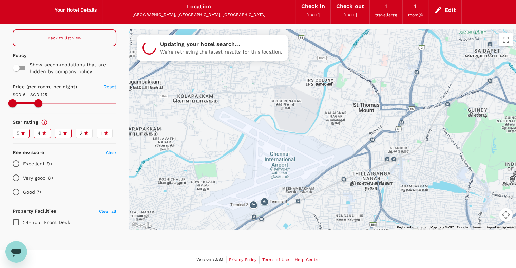
drag, startPoint x: 349, startPoint y: 154, endPoint x: 365, endPoint y: 126, distance: 32.4
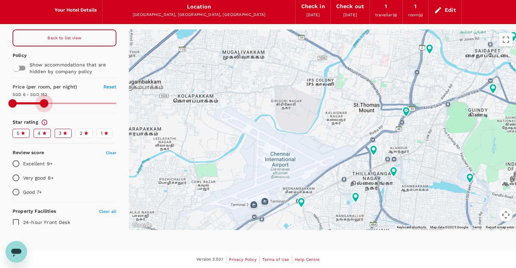
drag, startPoint x: 39, startPoint y: 102, endPoint x: 42, endPoint y: 101, distance: 3.5
click at [42, 101] on span at bounding box center [44, 103] width 8 height 8
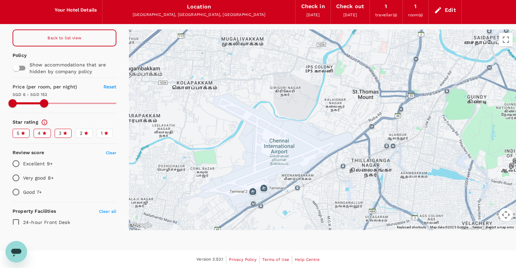
drag, startPoint x: 328, startPoint y: 195, endPoint x: 327, endPoint y: 178, distance: 16.7
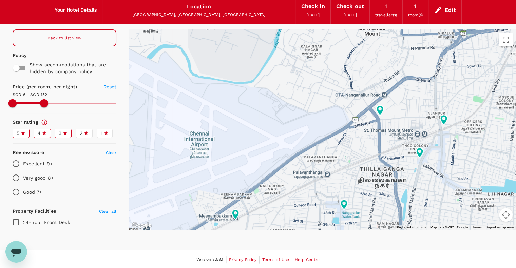
click at [379, 112] on icon at bounding box center [379, 111] width 7 height 10
click at [380, 112] on icon at bounding box center [379, 111] width 7 height 10
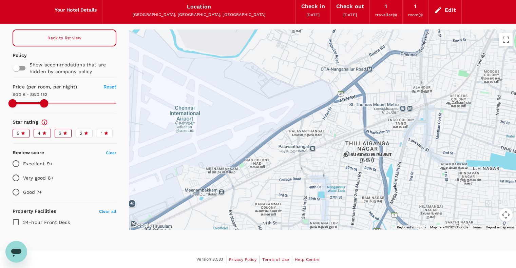
drag, startPoint x: 350, startPoint y: 142, endPoint x: 333, endPoint y: 116, distance: 31.0
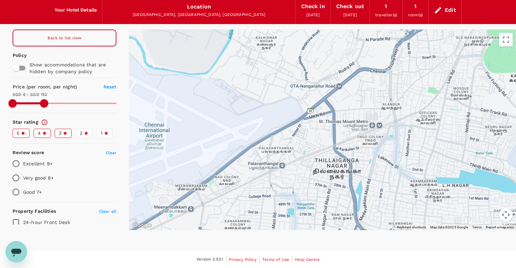
drag, startPoint x: 349, startPoint y: 127, endPoint x: 309, endPoint y: 156, distance: 49.7
click at [309, 156] on div at bounding box center [322, 130] width 387 height 200
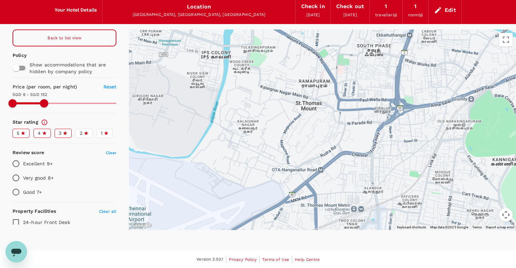
drag, startPoint x: 361, startPoint y: 109, endPoint x: 350, endPoint y: 185, distance: 76.8
click at [350, 185] on div at bounding box center [322, 130] width 387 height 200
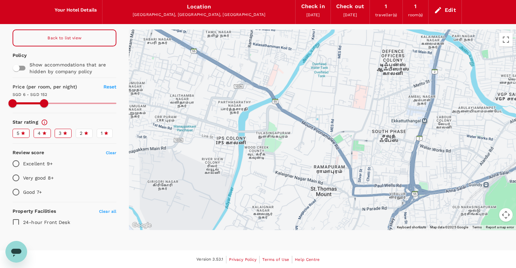
drag, startPoint x: 295, startPoint y: 126, endPoint x: 315, endPoint y: 209, distance: 85.3
click at [315, 209] on div at bounding box center [322, 130] width 387 height 200
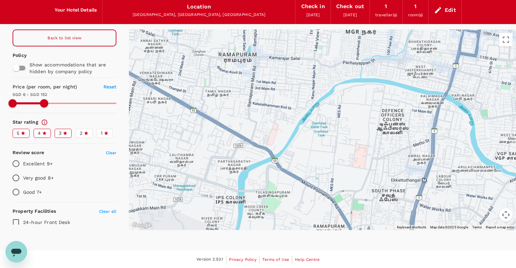
drag, startPoint x: 303, startPoint y: 122, endPoint x: 302, endPoint y: 181, distance: 58.7
click at [302, 182] on div at bounding box center [322, 130] width 387 height 200
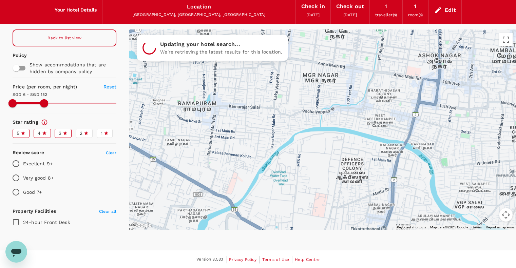
drag, startPoint x: 306, startPoint y: 119, endPoint x: 264, endPoint y: 169, distance: 65.7
click at [264, 169] on div at bounding box center [322, 130] width 387 height 200
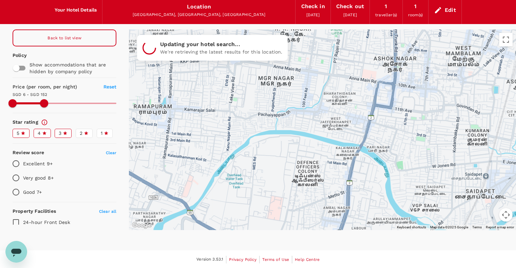
drag, startPoint x: 304, startPoint y: 120, endPoint x: 259, endPoint y: 123, distance: 44.9
click at [259, 123] on div at bounding box center [322, 130] width 387 height 200
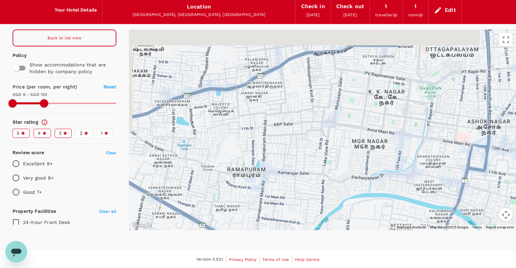
drag, startPoint x: 235, startPoint y: 115, endPoint x: 371, endPoint y: 182, distance: 151.7
click at [372, 182] on div at bounding box center [322, 130] width 387 height 200
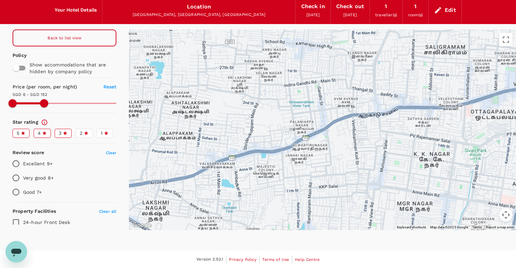
drag, startPoint x: 331, startPoint y: 111, endPoint x: 334, endPoint y: 169, distance: 58.1
click at [334, 169] on div at bounding box center [322, 130] width 387 height 200
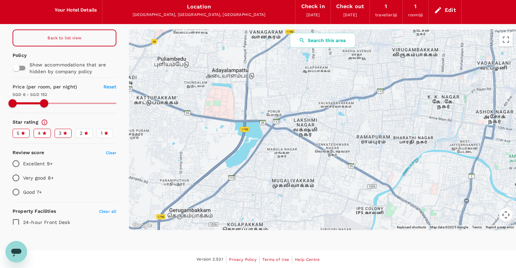
drag, startPoint x: 298, startPoint y: 161, endPoint x: 385, endPoint y: 110, distance: 100.8
click at [385, 110] on div at bounding box center [322, 130] width 387 height 200
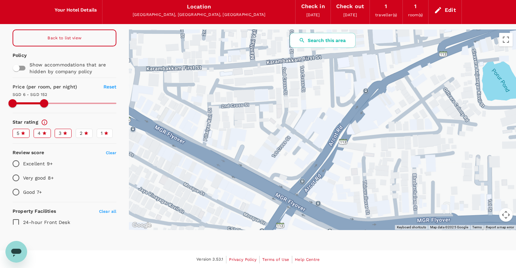
drag, startPoint x: 259, startPoint y: 117, endPoint x: 316, endPoint y: 178, distance: 83.8
click at [316, 178] on div at bounding box center [322, 130] width 387 height 200
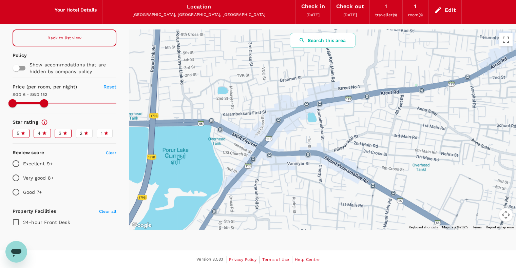
drag, startPoint x: 355, startPoint y: 175, endPoint x: 294, endPoint y: 149, distance: 66.5
click at [294, 149] on div at bounding box center [524, 270] width 521 height 326
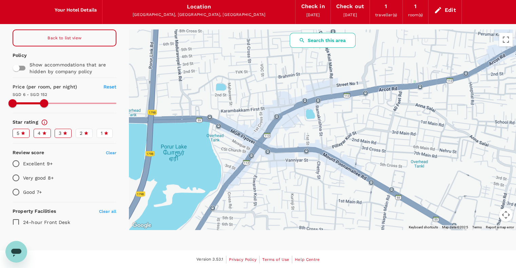
click at [321, 35] on button "Search this area" at bounding box center [323, 40] width 66 height 15
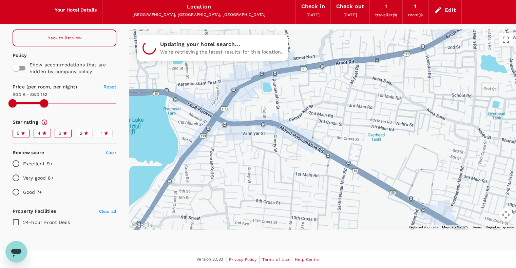
drag, startPoint x: 337, startPoint y: 148, endPoint x: 291, endPoint y: 121, distance: 53.2
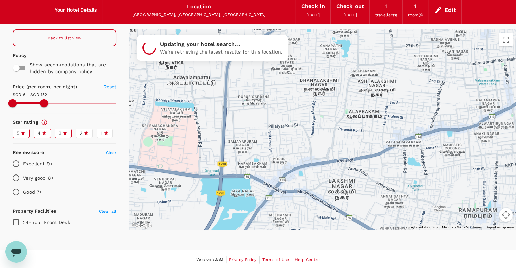
drag, startPoint x: 316, startPoint y: 124, endPoint x: 325, endPoint y: 188, distance: 63.8
click at [325, 188] on div at bounding box center [322, 130] width 387 height 200
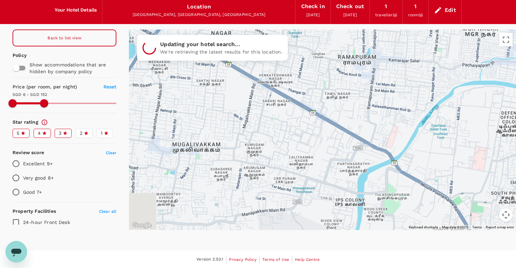
drag, startPoint x: 341, startPoint y: 200, endPoint x: 219, endPoint y: 40, distance: 200.8
click at [219, 40] on div "← Move left → Move right ↑ Move up ↓ Move down + Zoom in - Zoom out Home Jump l…" at bounding box center [322, 130] width 387 height 200
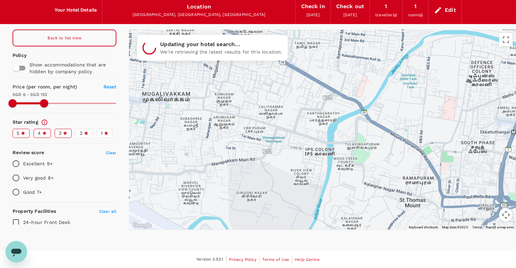
drag, startPoint x: 293, startPoint y: 120, endPoint x: 242, endPoint y: 75, distance: 68.3
click at [242, 75] on div at bounding box center [322, 130] width 387 height 200
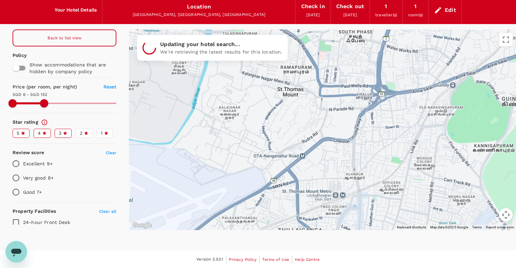
click at [73, 36] on span "Back to list view" at bounding box center [64, 38] width 34 height 5
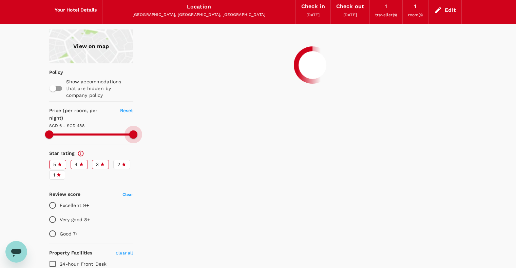
drag, startPoint x: 73, startPoint y: 126, endPoint x: 197, endPoint y: 137, distance: 124.7
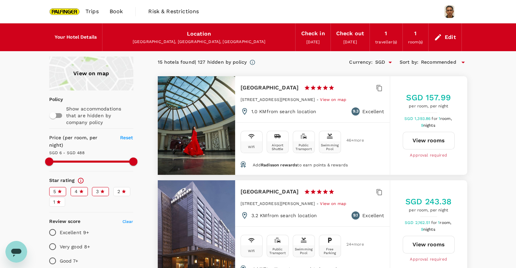
click at [333, 102] on span "View on map" at bounding box center [333, 99] width 26 height 5
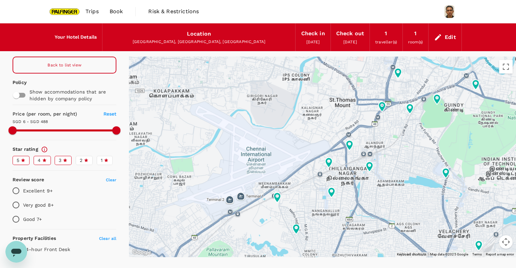
click at [59, 160] on span "3" at bounding box center [60, 160] width 3 height 7
click at [0, 0] on input "3" at bounding box center [0, 0] width 0 height 0
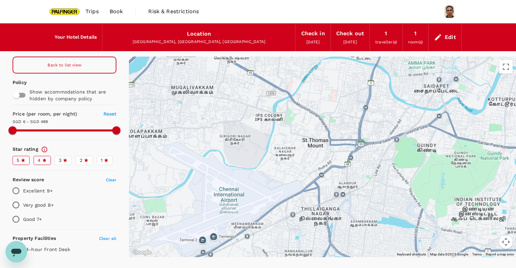
drag, startPoint x: 382, startPoint y: 122, endPoint x: 352, endPoint y: 169, distance: 56.0
click at [352, 170] on div at bounding box center [322, 157] width 387 height 200
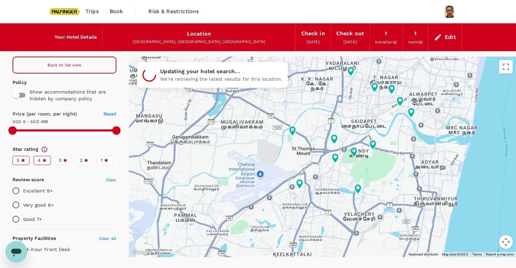
click at [71, 59] on div "Back to list view" at bounding box center [65, 65] width 104 height 17
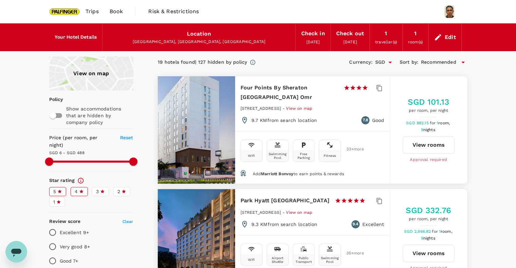
click at [312, 108] on span "View on map" at bounding box center [299, 108] width 26 height 5
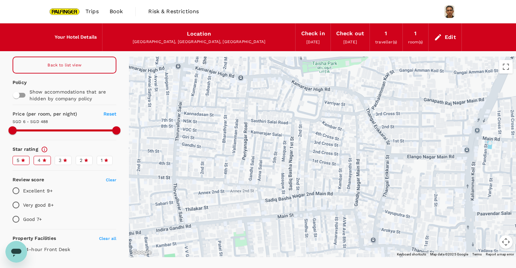
drag, startPoint x: 305, startPoint y: 140, endPoint x: 341, endPoint y: 235, distance: 100.7
click at [342, 236] on div at bounding box center [322, 157] width 387 height 200
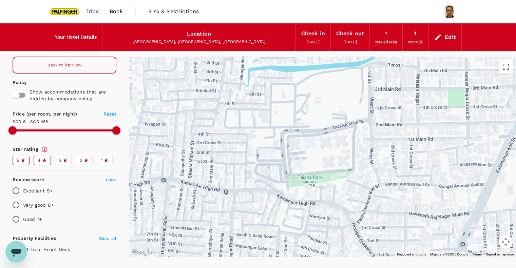
drag, startPoint x: 259, startPoint y: 145, endPoint x: 258, endPoint y: 233, distance: 88.2
click at [258, 233] on div at bounding box center [322, 157] width 387 height 200
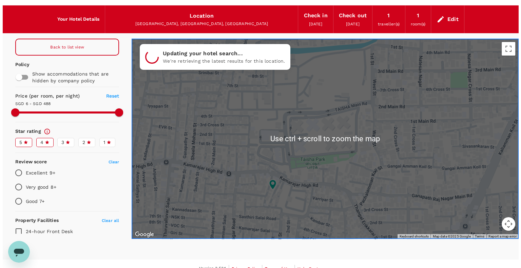
scroll to position [27, 0]
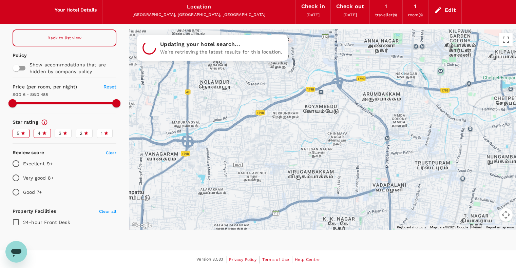
drag, startPoint x: 264, startPoint y: 205, endPoint x: 278, endPoint y: 188, distance: 22.4
click at [278, 188] on div at bounding box center [322, 130] width 387 height 200
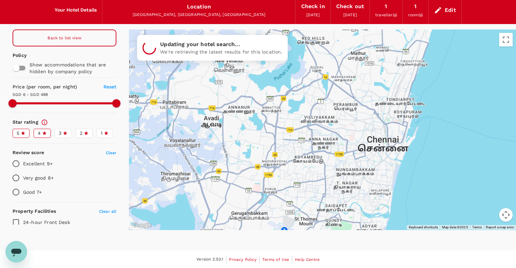
drag, startPoint x: 251, startPoint y: 182, endPoint x: 277, endPoint y: 180, distance: 26.2
click at [281, 180] on div at bounding box center [322, 130] width 387 height 200
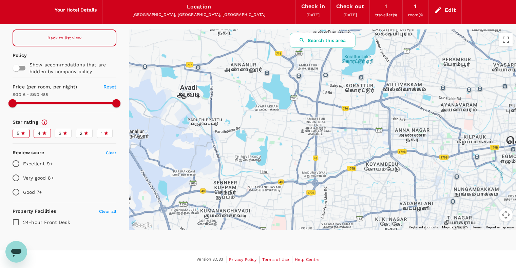
drag, startPoint x: 249, startPoint y: 166, endPoint x: 263, endPoint y: 178, distance: 18.0
click at [246, 191] on div at bounding box center [322, 130] width 387 height 200
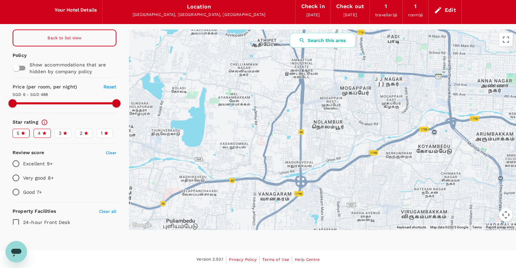
drag, startPoint x: 304, startPoint y: 180, endPoint x: 248, endPoint y: 139, distance: 69.6
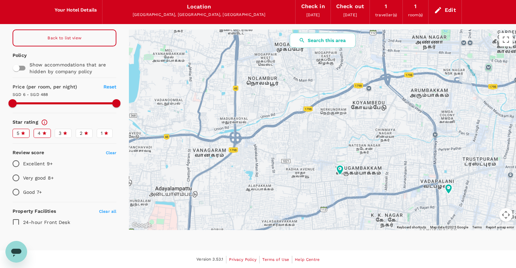
type input "486.88"
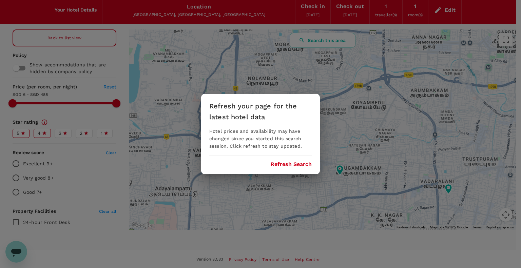
click at [285, 165] on button "Refresh Search" at bounding box center [291, 164] width 41 height 6
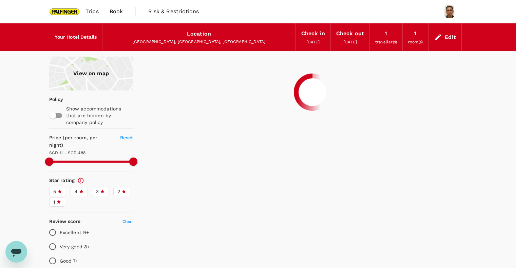
type input "486.89"
type input "5.89"
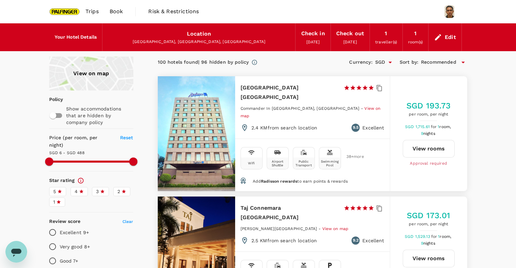
click at [76, 188] on span "4" at bounding box center [76, 191] width 3 height 7
click at [0, 0] on input "4" at bounding box center [0, 0] width 0 height 0
click at [56, 188] on div "5" at bounding box center [57, 191] width 9 height 7
click at [0, 0] on input "5" at bounding box center [0, 0] width 0 height 0
click at [454, 63] on span "Recommended" at bounding box center [438, 62] width 35 height 7
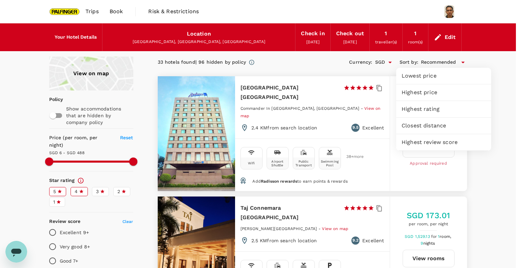
click at [431, 76] on span "Lowest price" at bounding box center [444, 76] width 84 height 8
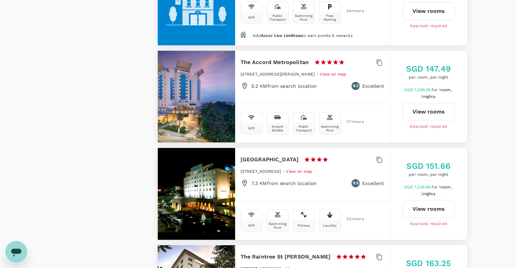
scroll to position [2024, 0]
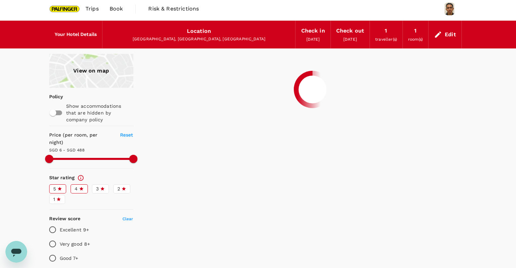
scroll to position [0, 0]
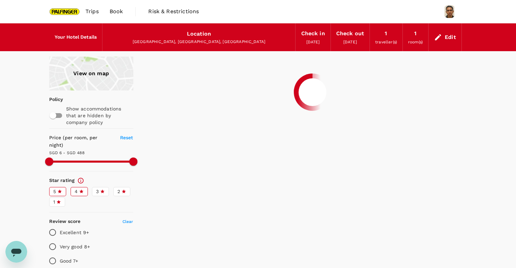
type input "486.89"
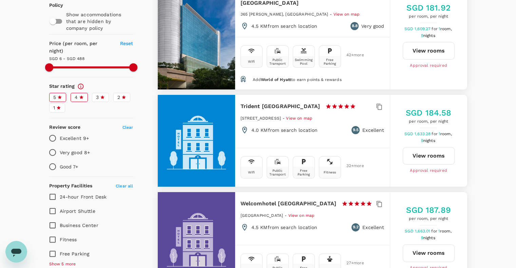
scroll to position [362, 0]
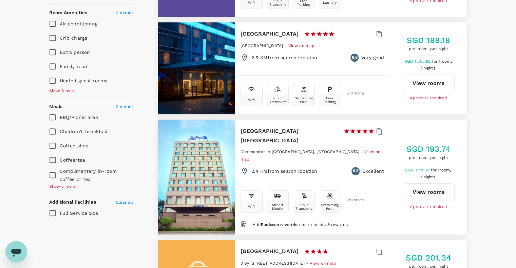
click at [420, 184] on button "View rooms" at bounding box center [429, 193] width 52 height 18
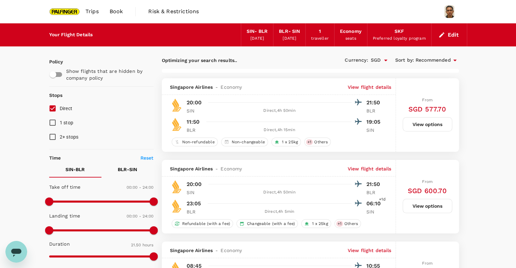
click at [49, 108] on input "Direct" at bounding box center [52, 108] width 14 height 14
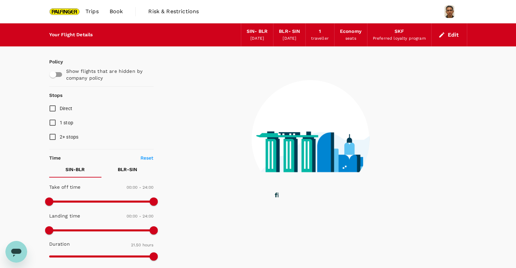
click at [50, 108] on input "Direct" at bounding box center [52, 108] width 14 height 14
checkbox input "true"
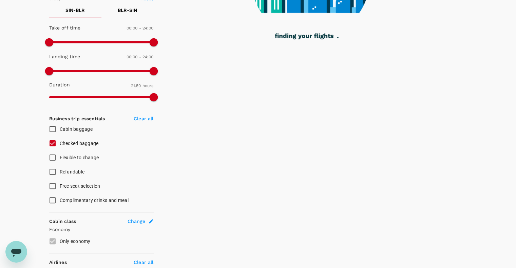
scroll to position [181, 0]
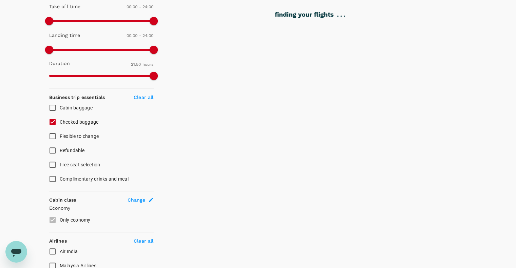
click at [52, 123] on input "Checked baggage" at bounding box center [52, 122] width 14 height 14
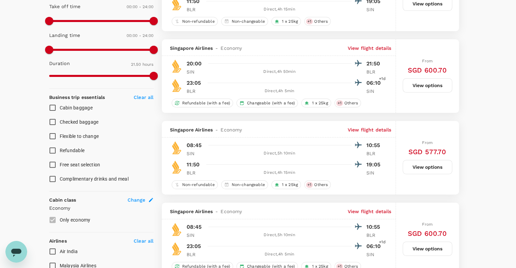
click at [53, 122] on input "Checked baggage" at bounding box center [52, 122] width 14 height 14
checkbox input "true"
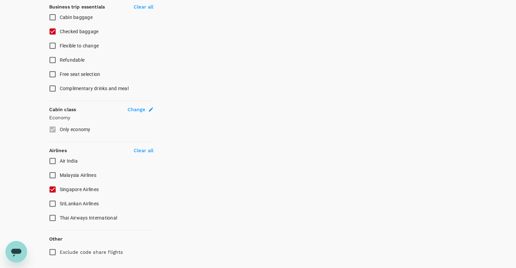
scroll to position [290, 0]
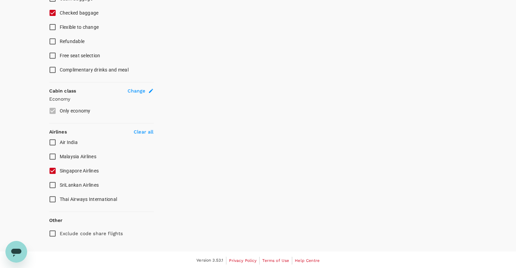
click at [51, 171] on input "Singapore Airlines" at bounding box center [52, 171] width 14 height 14
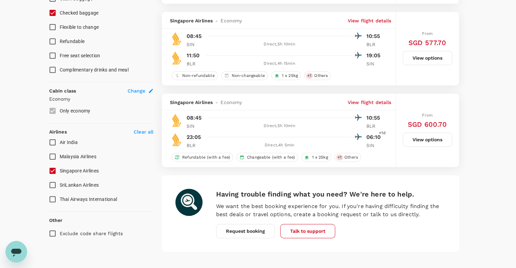
click at [52, 171] on input "Singapore Airlines" at bounding box center [52, 171] width 14 height 14
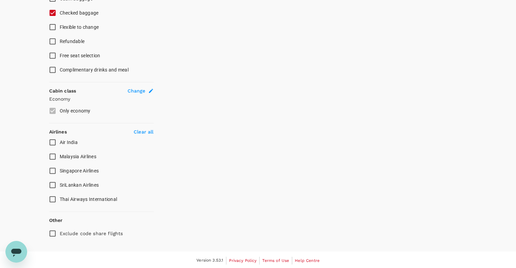
click at [53, 171] on input "Singapore Airlines" at bounding box center [52, 171] width 14 height 14
checkbox input "true"
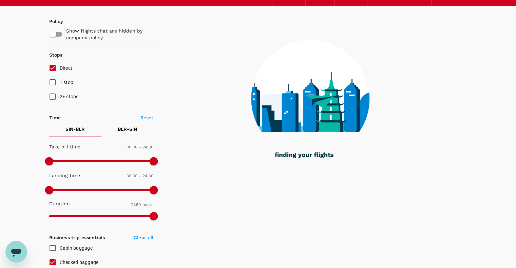
scroll to position [0, 0]
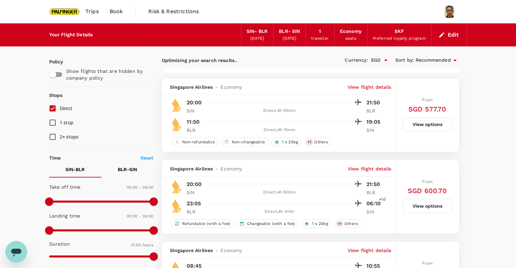
click at [137, 169] on p "BLR - SIN" at bounding box center [127, 169] width 19 height 7
type input "750"
checkbox input "false"
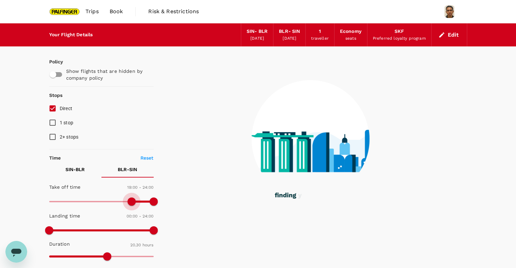
type input "1170"
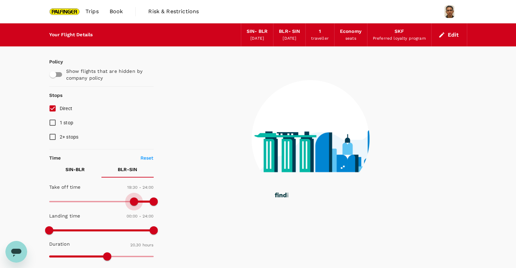
drag, startPoint x: 51, startPoint y: 203, endPoint x: 133, endPoint y: 204, distance: 82.1
click at [133, 204] on span at bounding box center [134, 202] width 8 height 8
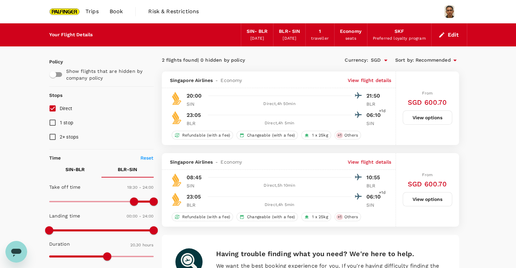
click at [367, 80] on p "View flight details" at bounding box center [370, 80] width 44 height 7
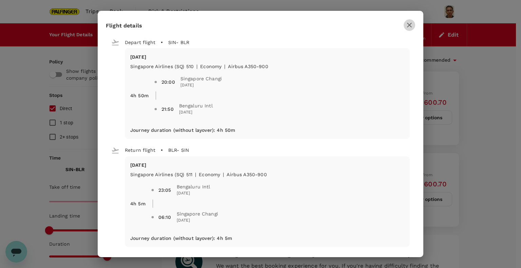
click at [409, 27] on icon "button" at bounding box center [409, 25] width 8 height 8
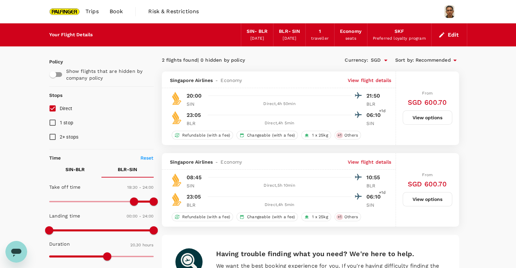
click at [370, 83] on p "View flight details" at bounding box center [370, 80] width 44 height 7
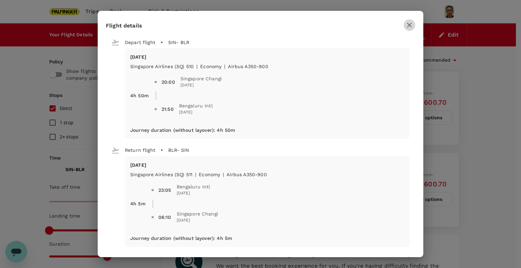
click at [410, 26] on icon "button" at bounding box center [409, 25] width 5 height 5
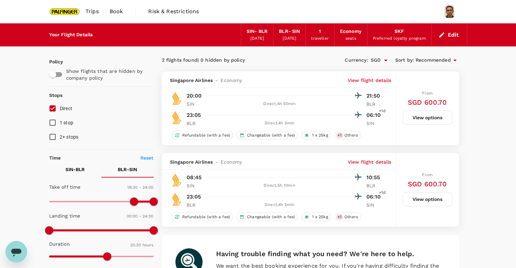
click at [370, 81] on p "View flight details" at bounding box center [370, 80] width 44 height 7
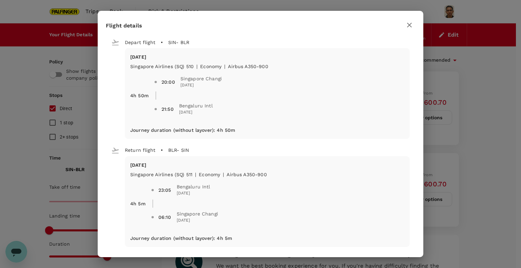
click at [408, 26] on icon "button" at bounding box center [409, 25] width 8 height 8
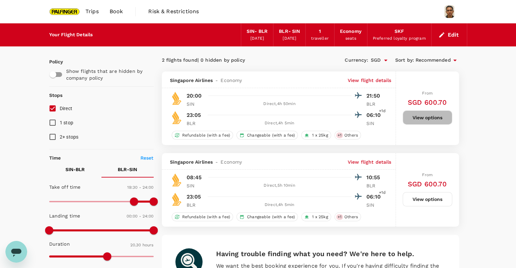
click at [431, 120] on button "View options" at bounding box center [428, 118] width 50 height 14
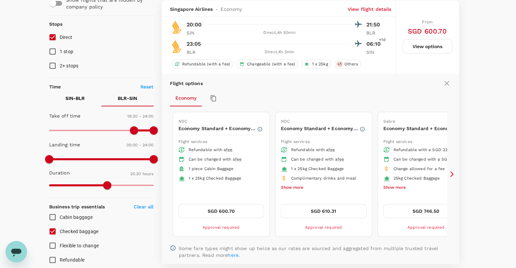
scroll to position [72, 0]
click at [220, 209] on button "SGD 600.70" at bounding box center [220, 211] width 85 height 14
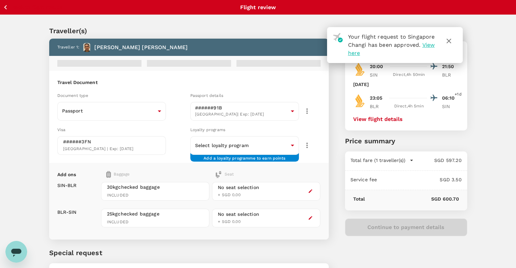
click at [450, 39] on icon "button" at bounding box center [449, 41] width 8 height 8
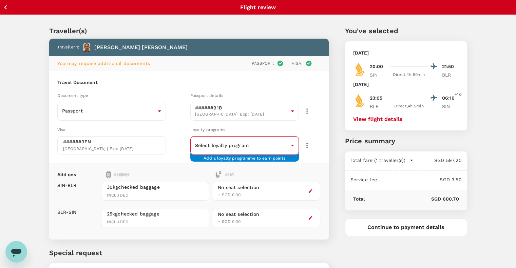
click at [242, 143] on body "Back to flight results Flight review Traveller(s) Traveller 1 : Muhammad Fauzi …" at bounding box center [258, 163] width 516 height 327
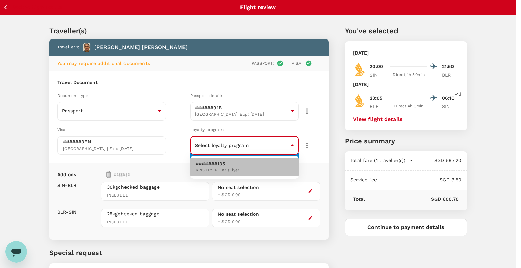
click at [228, 171] on span "KRISFLYER | KrisFlyer" at bounding box center [218, 170] width 44 height 7
type input "09019c8d-07ed-426b-9ecb-fb38a97fa2d4"
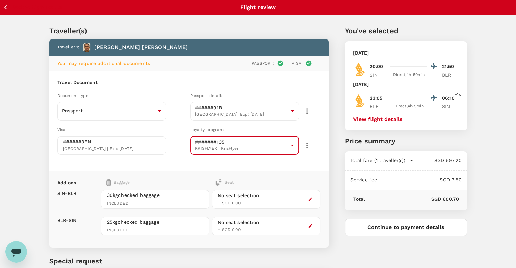
click at [0, 78] on div "Traveller(s) Traveller 1 : Muhammad Fauzi Bin Ali Akbar You may require additio…" at bounding box center [258, 166] width 516 height 302
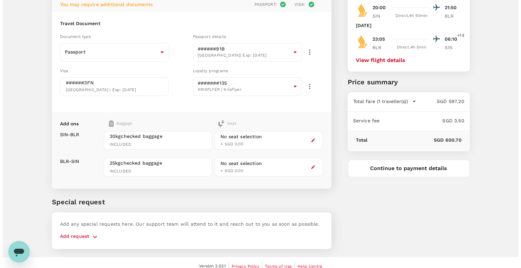
scroll to position [65, 0]
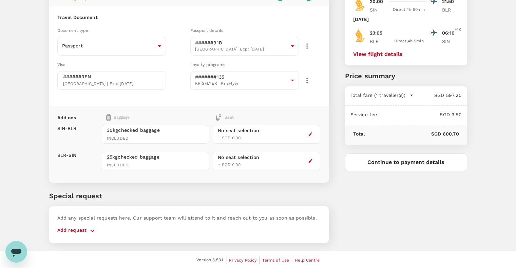
click at [377, 160] on button "Continue to payment details" at bounding box center [406, 163] width 122 height 18
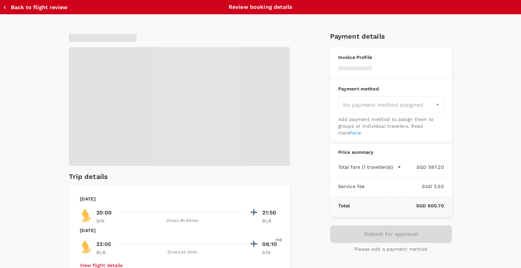
type input "9be03565-66ee-4886-9f8c-c8015ed65526"
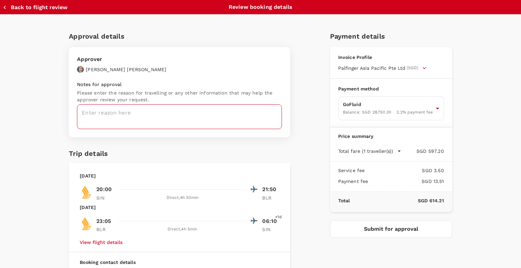
click at [153, 116] on textarea at bounding box center [179, 116] width 205 height 25
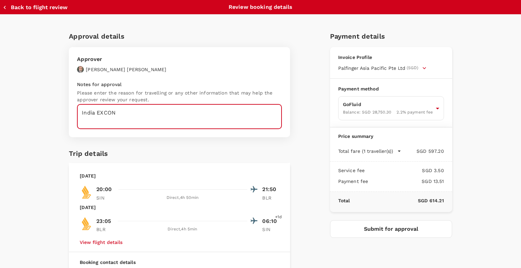
scroll to position [45, 0]
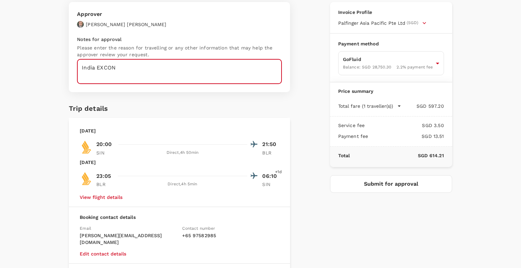
type textarea "India EXCON"
click at [296, 150] on div "Approval details Approver Herbert Kröll Notes for approval Please enter the rea…" at bounding box center [257, 148] width 388 height 337
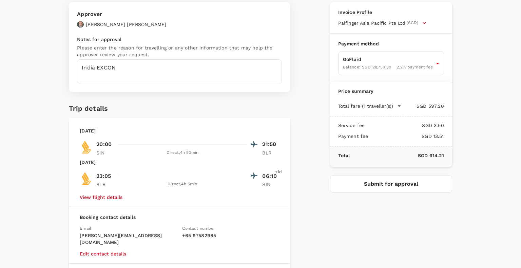
click at [366, 188] on button "Submit for approval" at bounding box center [391, 184] width 122 height 18
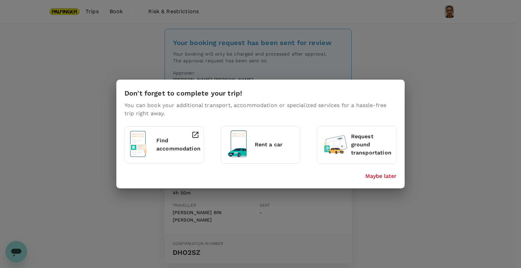
click at [374, 180] on div "Don't forget to complete your trip! You can book your additional transport, acc…" at bounding box center [260, 134] width 288 height 109
click at [376, 175] on p "Maybe later" at bounding box center [380, 176] width 31 height 8
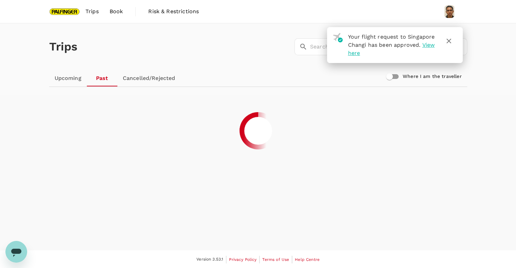
click at [62, 77] on link "Upcoming" at bounding box center [68, 78] width 38 height 16
click at [449, 42] on icon "button" at bounding box center [449, 41] width 8 height 8
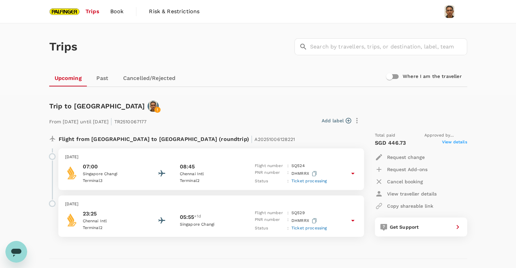
click at [69, 14] on img at bounding box center [64, 11] width 31 height 15
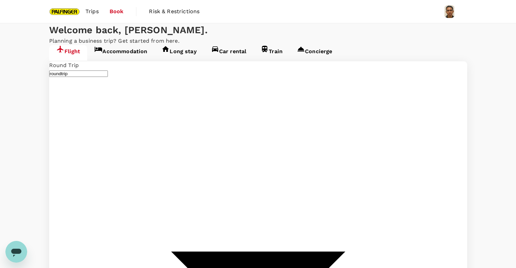
type input "Singapore Changi (SIN)"
type input "Bengaluru Intl (BLR)"
type input "Singapore Changi (SIN)"
type input "Bengaluru Intl (BLR)"
click at [122, 61] on link "Accommodation" at bounding box center [120, 53] width 67 height 16
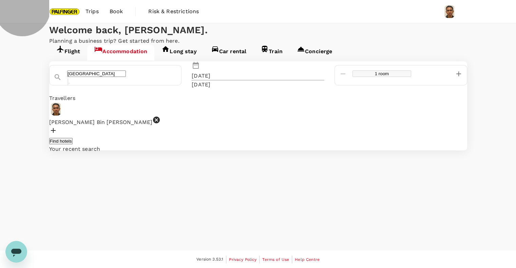
click at [73, 145] on button "Find hotels" at bounding box center [60, 141] width 23 height 6
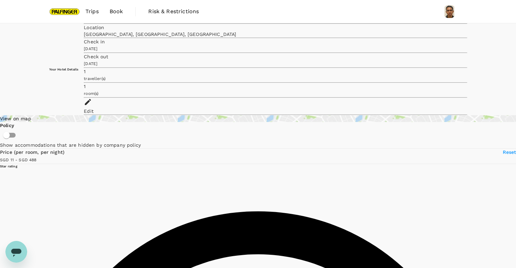
type input "486.89"
type input "5.89"
type input "486.89"
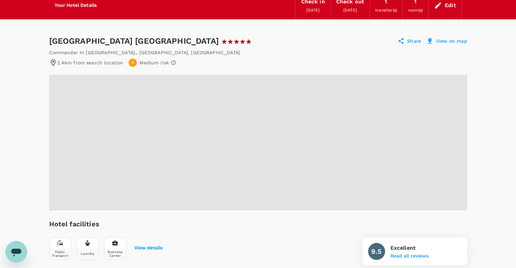
scroll to position [45, 0]
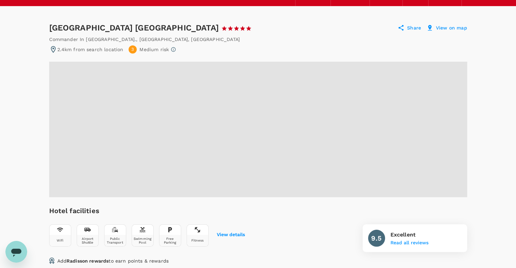
click at [171, 49] on icon at bounding box center [173, 49] width 5 height 5
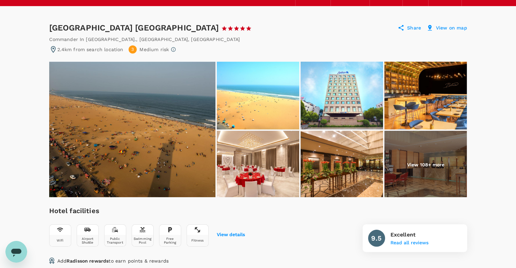
click at [206, 45] on div "2.4km from search location 3 Medium risk" at bounding box center [258, 49] width 418 height 8
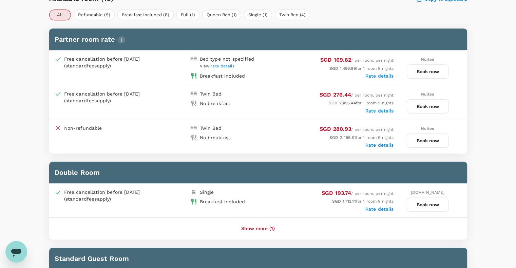
scroll to position [316, 0]
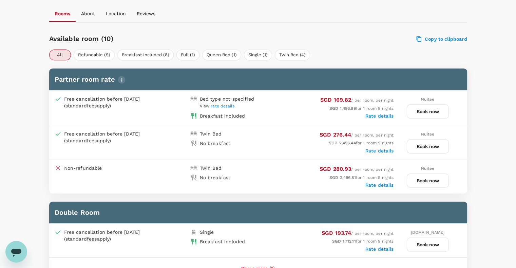
click at [439, 113] on button "Book now" at bounding box center [428, 111] width 42 height 14
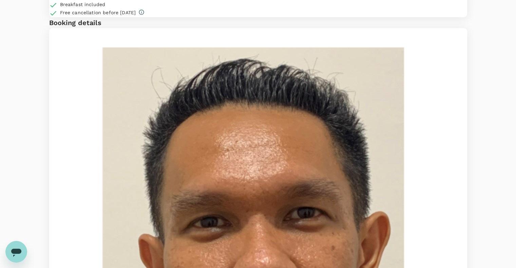
scroll to position [91, 0]
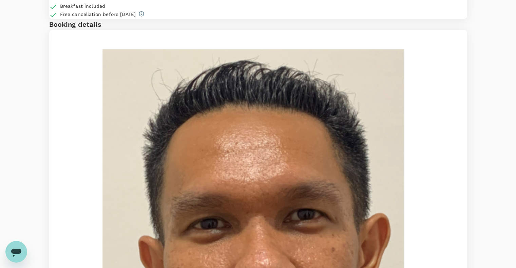
scroll to position [90, 0]
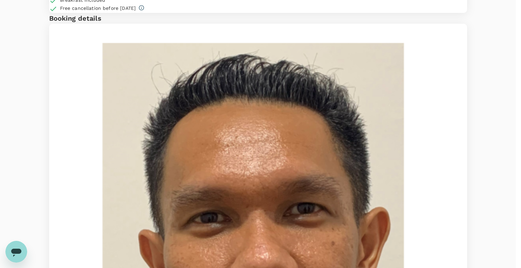
drag, startPoint x: 336, startPoint y: 141, endPoint x: 340, endPoint y: 100, distance: 41.2
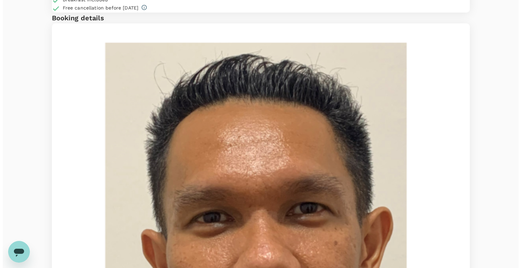
scroll to position [0, 0]
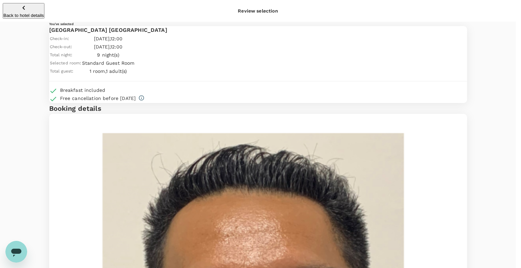
type input "9be03565-66ee-4886-9f8c-c8015ed65526"
type textarea "PAI Trg and HPSC calibration"
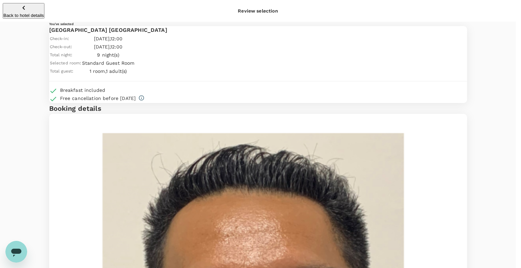
radio input "true"
radio input "false"
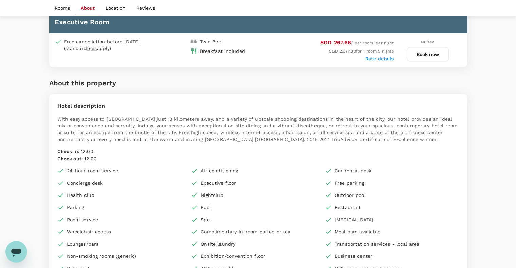
scroll to position [449, 0]
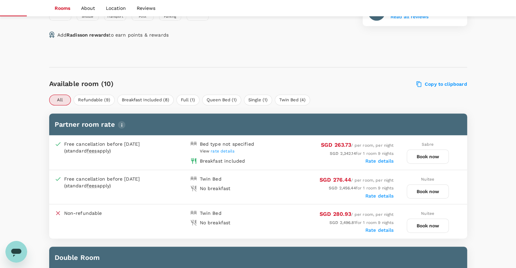
scroll to position [402, 0]
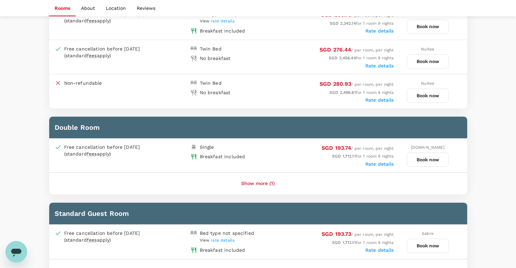
click at [267, 184] on button "Show more (1)" at bounding box center [258, 184] width 53 height 16
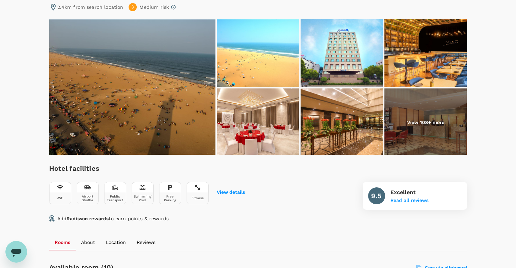
scroll to position [136, 0]
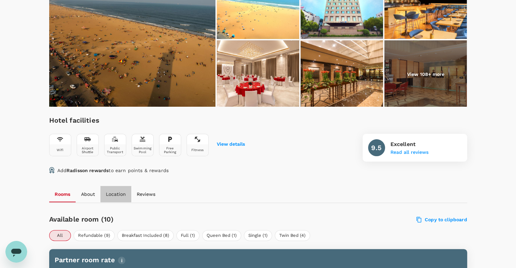
click at [114, 196] on p "Location" at bounding box center [116, 194] width 20 height 7
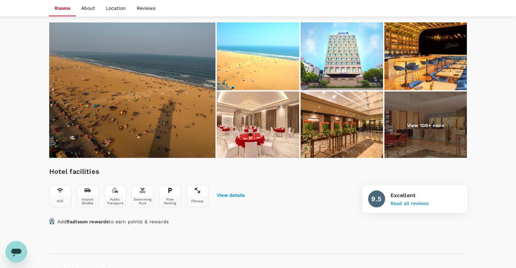
scroll to position [0, 0]
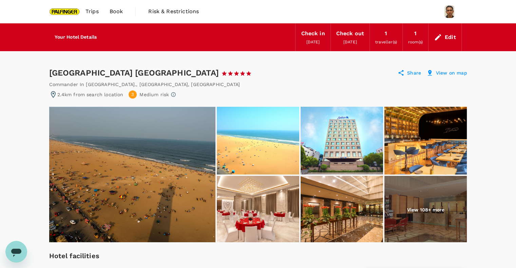
click at [438, 214] on img at bounding box center [425, 210] width 82 height 68
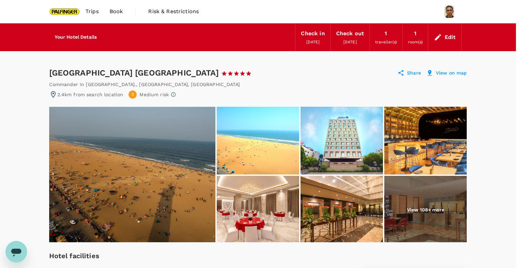
drag, startPoint x: 485, startPoint y: 112, endPoint x: 463, endPoint y: 130, distance: 28.2
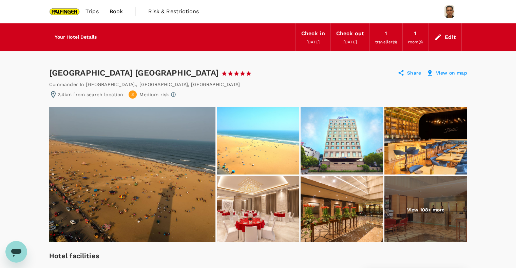
click at [351, 146] on img at bounding box center [342, 141] width 82 height 68
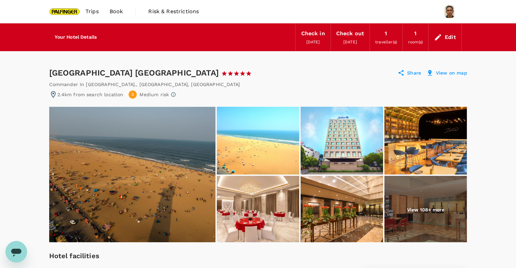
click at [77, 36] on h6 "Your Hotel Details" at bounding box center [76, 37] width 42 height 7
click at [116, 13] on span "Book" at bounding box center [117, 11] width 14 height 8
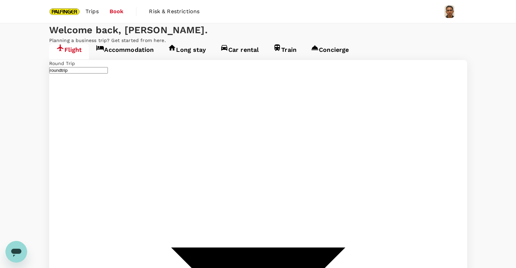
type input "Singapore Changi (SIN)"
type input "Bengaluru Intl (BLR)"
type input "Singapore Changi (SIN)"
type input "Bengaluru Intl (BLR)"
type input "Singapore Changi (SIN)"
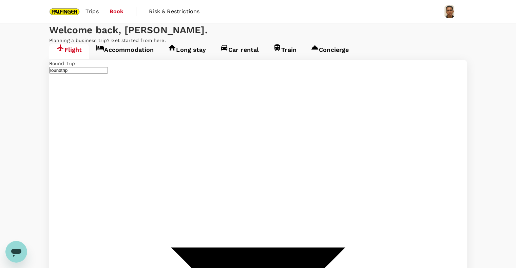
type input "Bengaluru Intl (BLR)"
click at [91, 13] on span "Trips" at bounding box center [91, 11] width 13 height 8
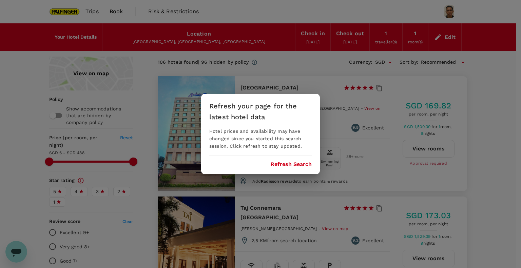
click at [294, 167] on button "Refresh Search" at bounding box center [291, 164] width 41 height 6
click at [283, 163] on button "Refresh Search" at bounding box center [291, 164] width 41 height 6
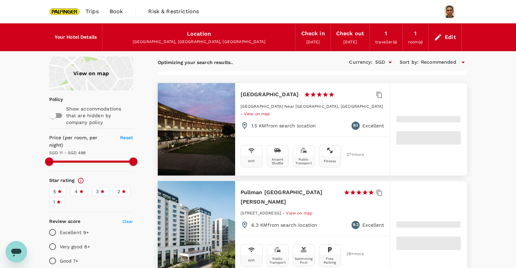
type input "487.02"
type input "10.02"
type input "486.89"
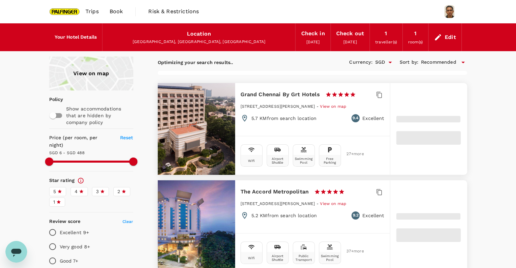
type input "5.89"
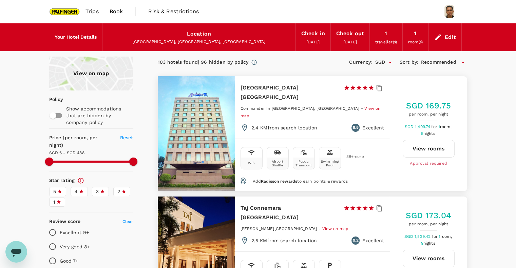
type input "486.89"
